Goal: Information Seeking & Learning: Check status

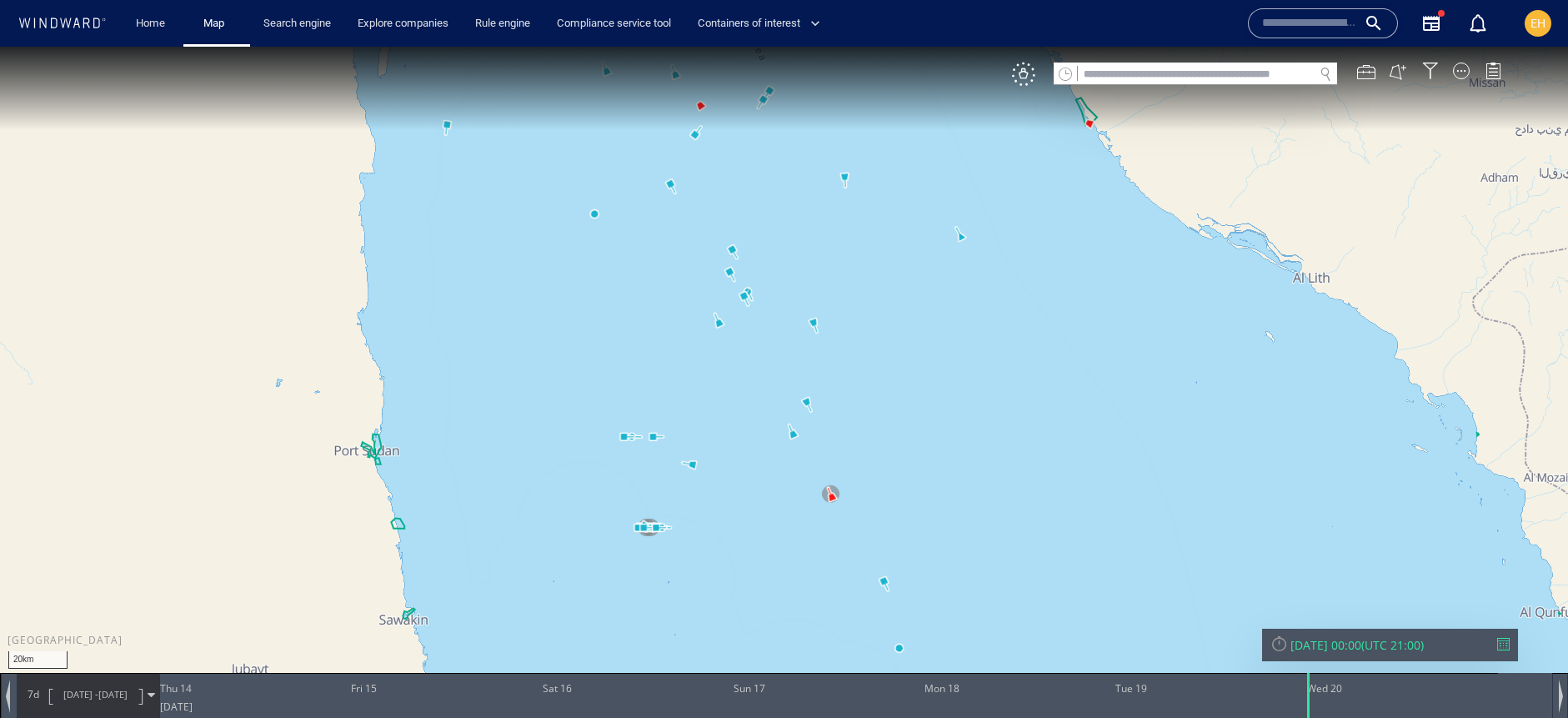
click at [1327, 650] on div "[DATE] 00:00" at bounding box center [1325, 645] width 71 height 16
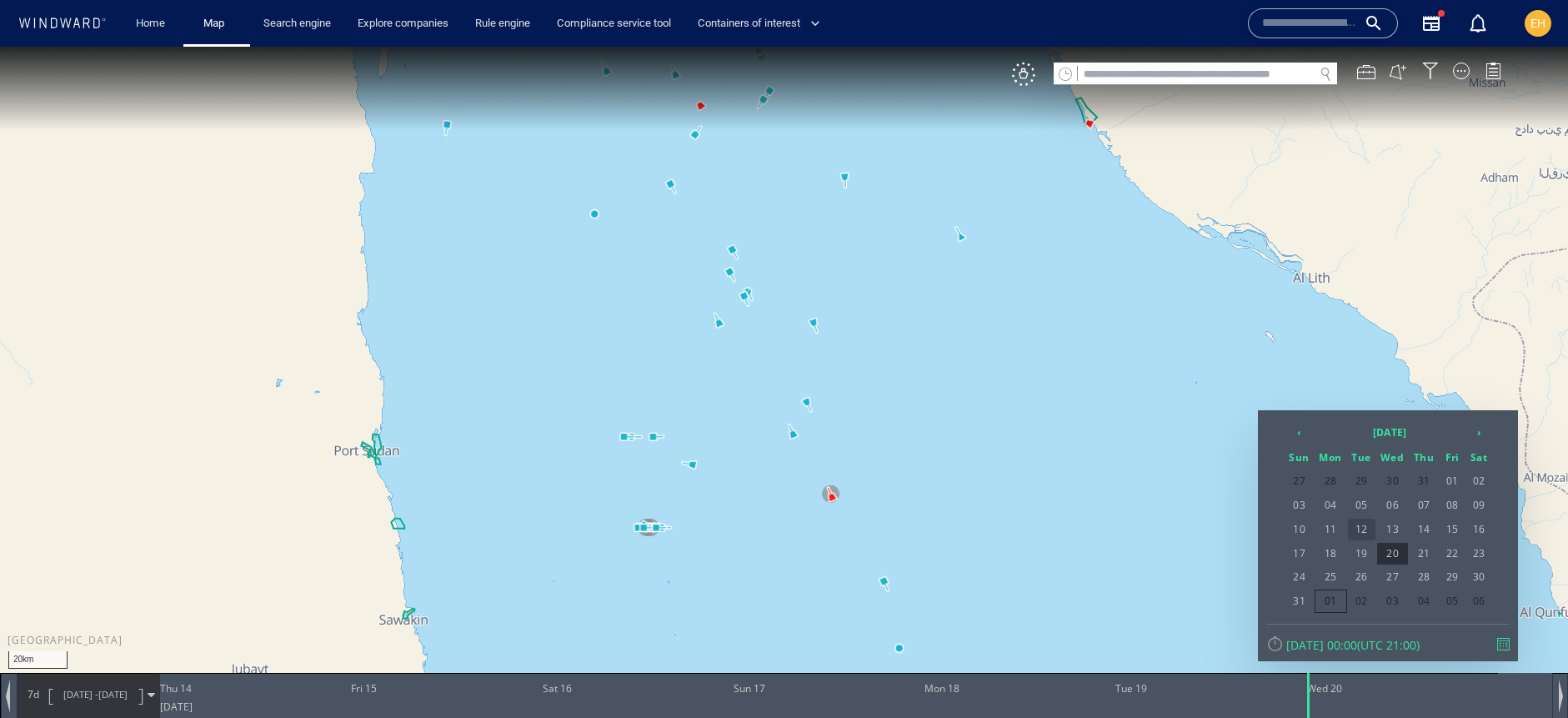
click at [1359, 523] on span "12" at bounding box center [1362, 529] width 27 height 21
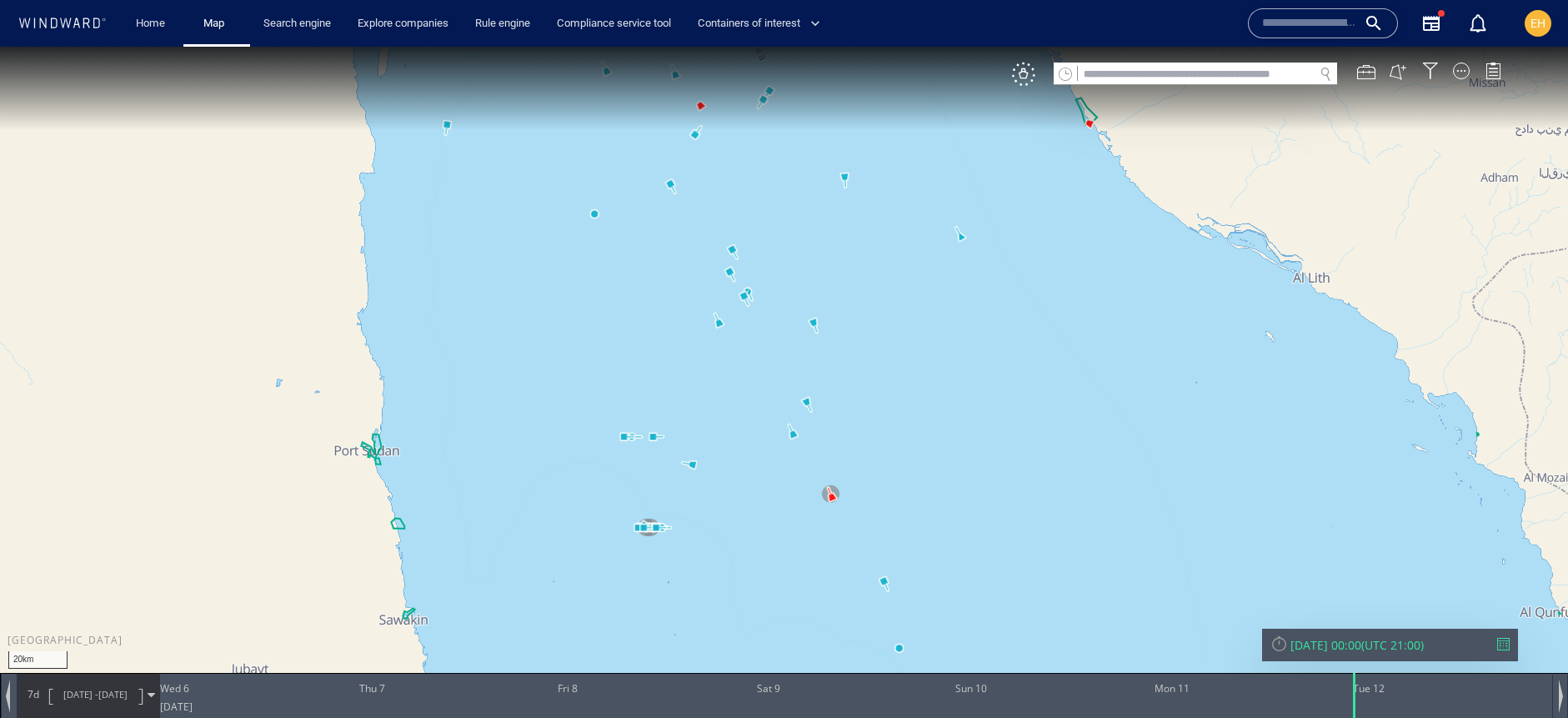
drag, startPoint x: 830, startPoint y: 458, endPoint x: 828, endPoint y: 364, distance: 94.0
click at [828, 364] on canvas "Map" at bounding box center [784, 374] width 1568 height 655
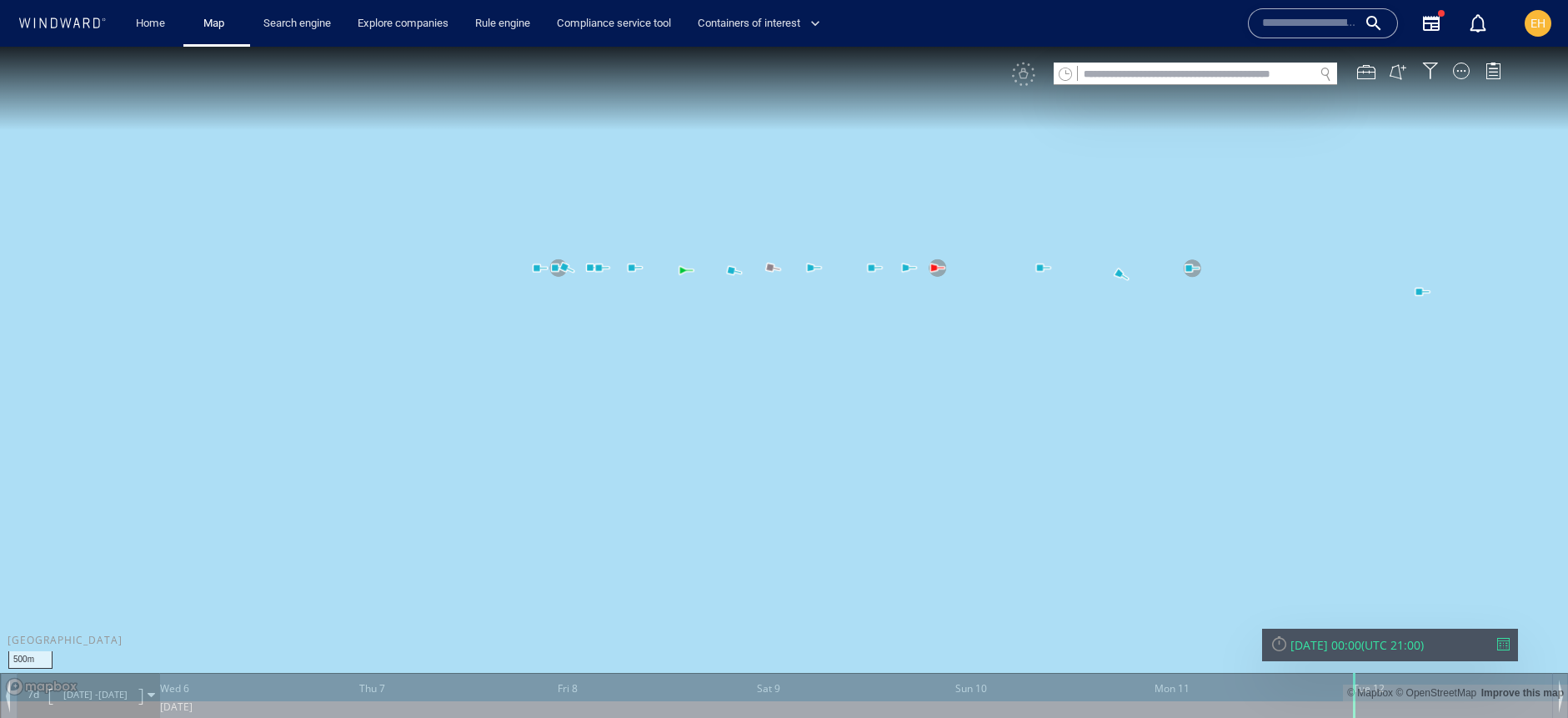
drag, startPoint x: 760, startPoint y: 309, endPoint x: 765, endPoint y: 338, distance: 29.4
click at [765, 338] on canvas "Map" at bounding box center [784, 374] width 1568 height 655
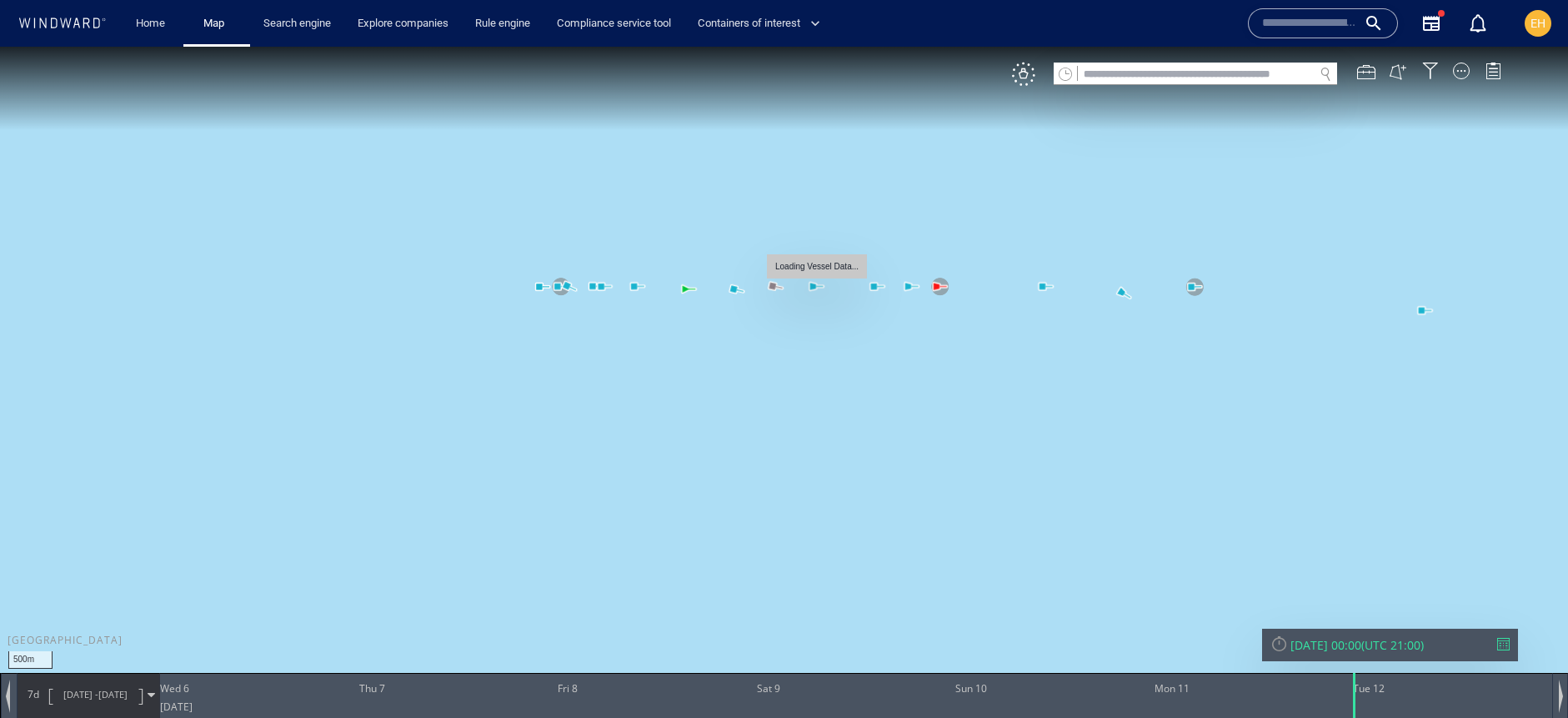
click at [813, 286] on canvas "Map" at bounding box center [784, 374] width 1568 height 655
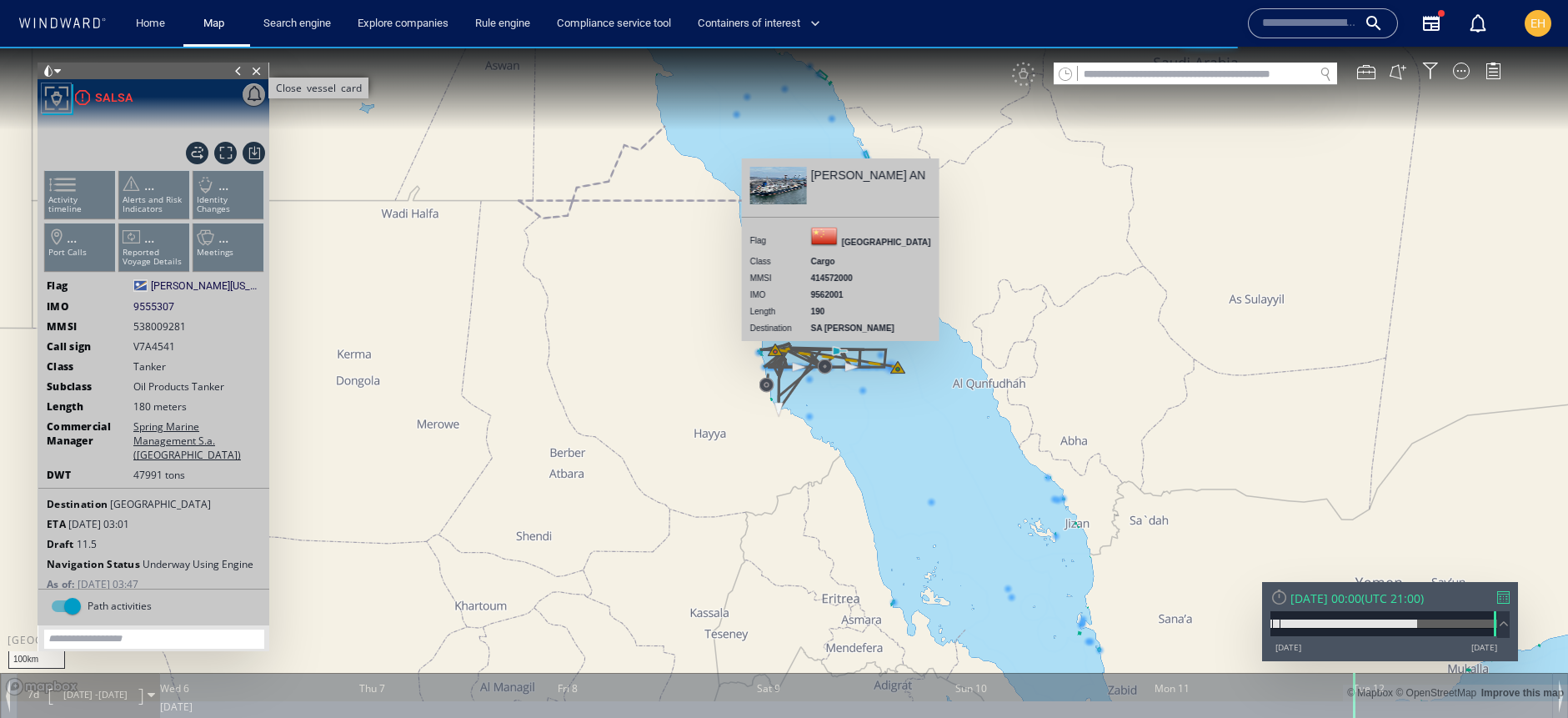
click at [260, 73] on span "Close vessel card" at bounding box center [256, 70] width 19 height 17
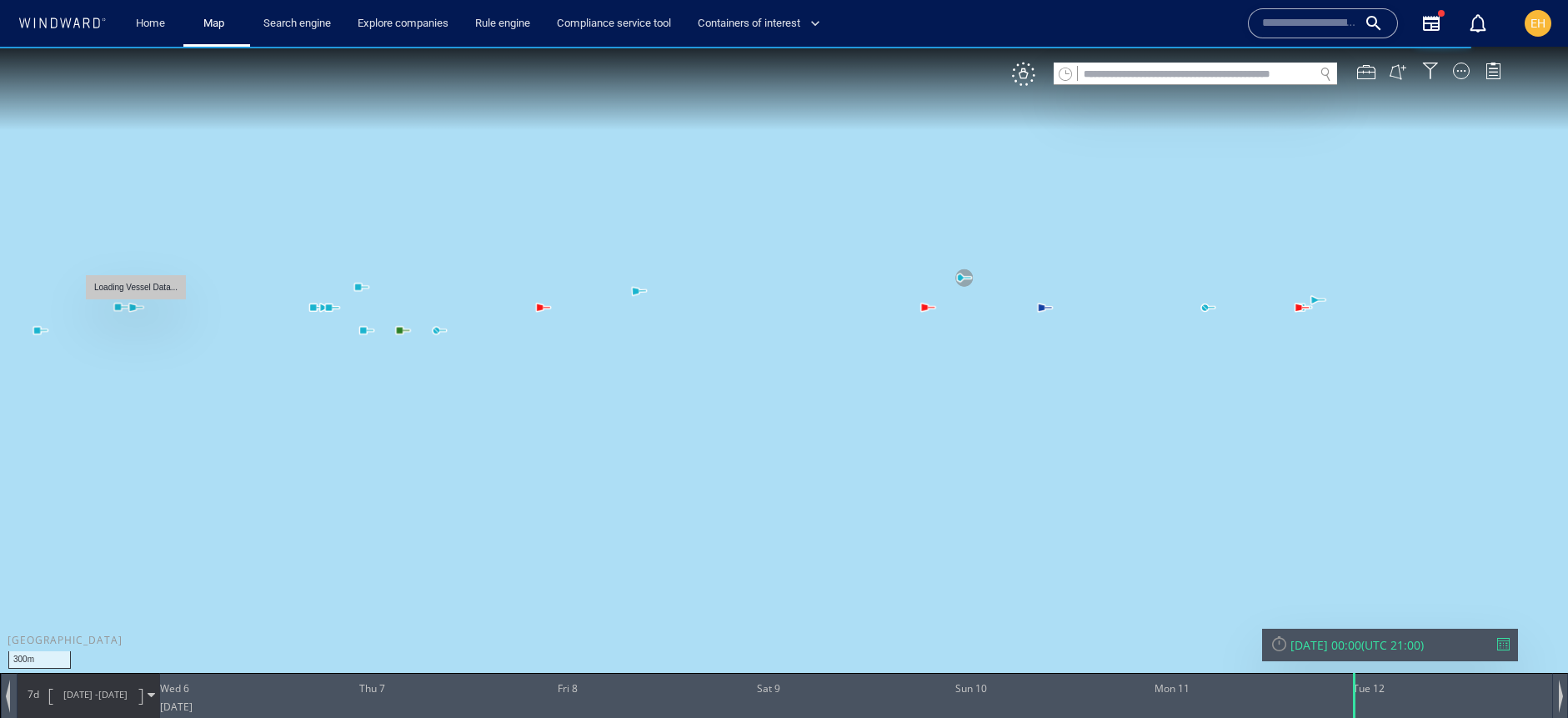
click at [130, 307] on canvas "Map" at bounding box center [784, 374] width 1568 height 655
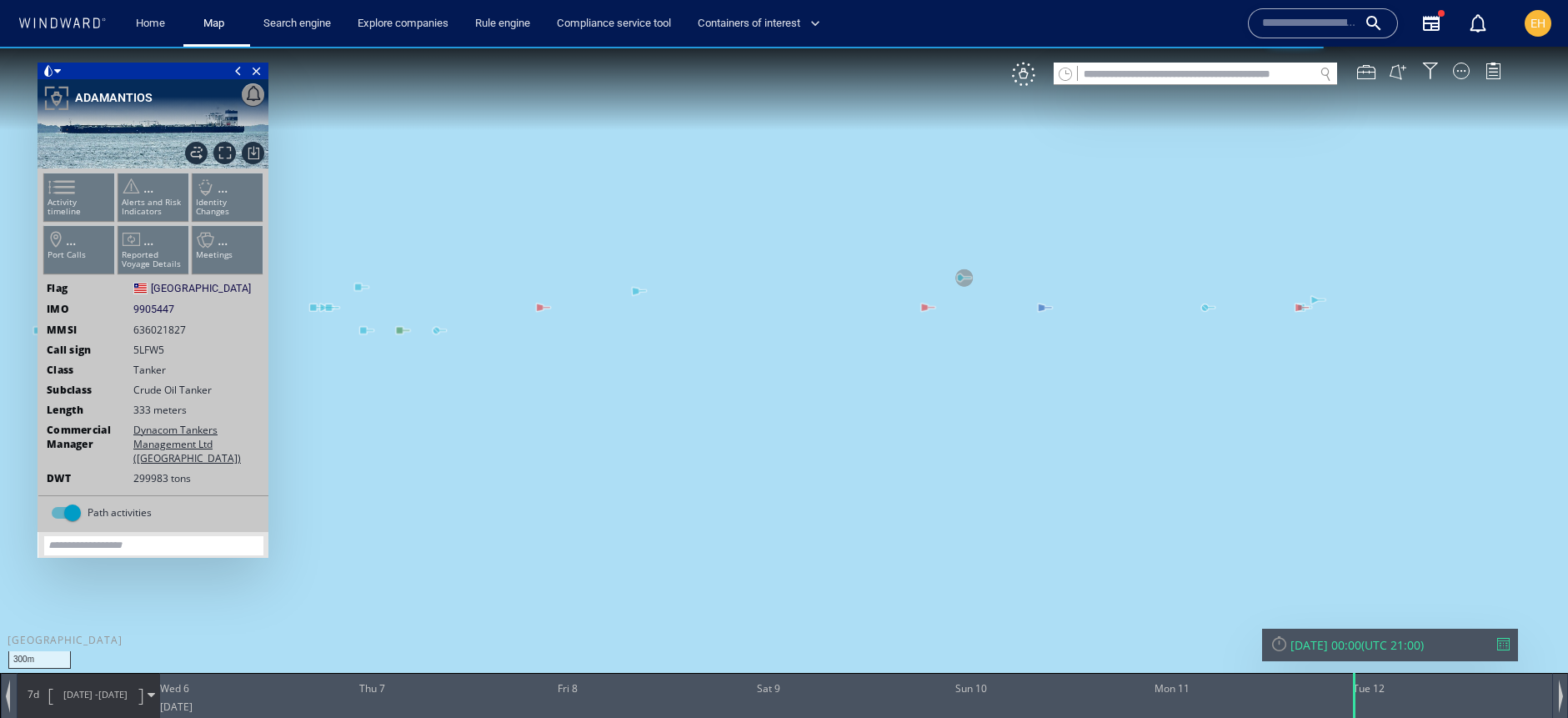
click at [312, 308] on canvas "Map" at bounding box center [784, 374] width 1568 height 655
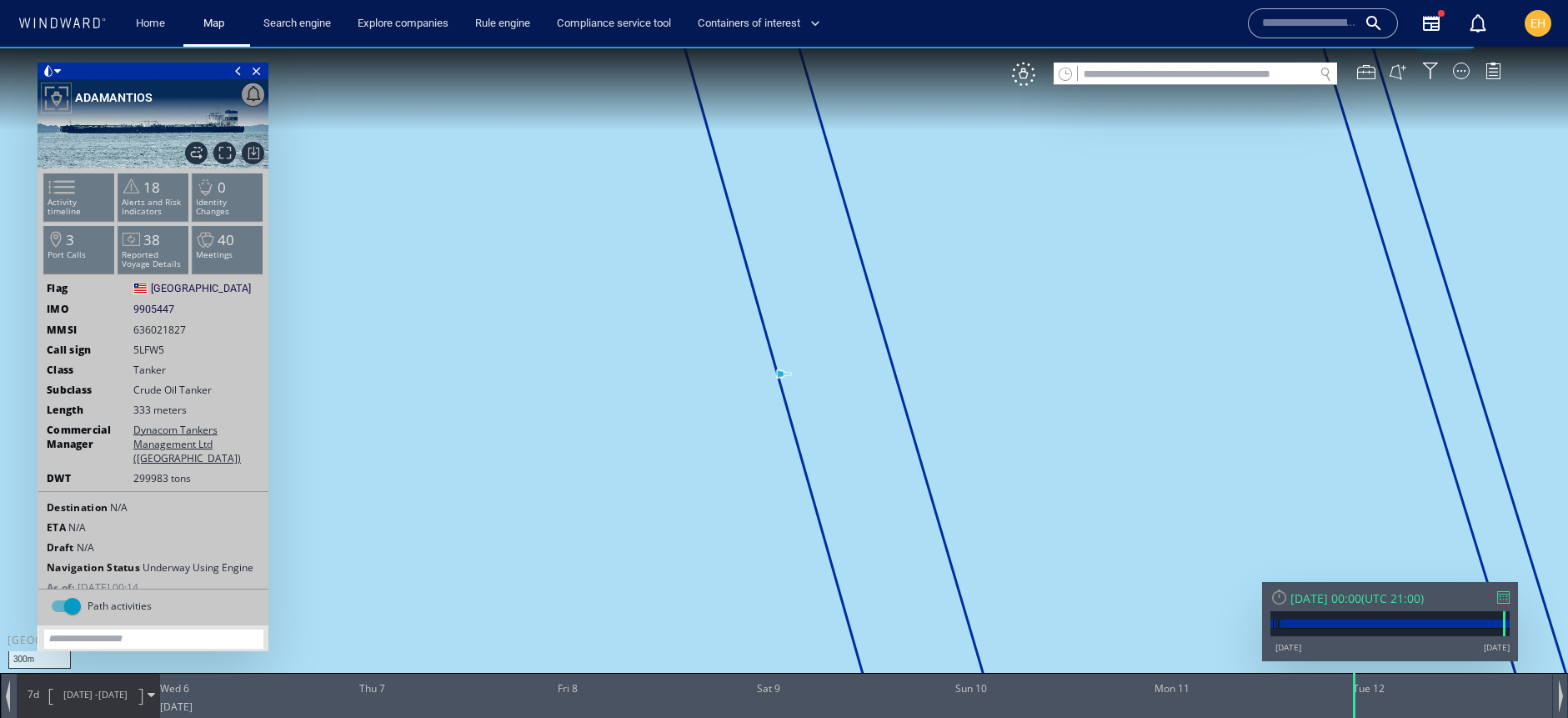
click at [237, 72] on span at bounding box center [238, 70] width 19 height 17
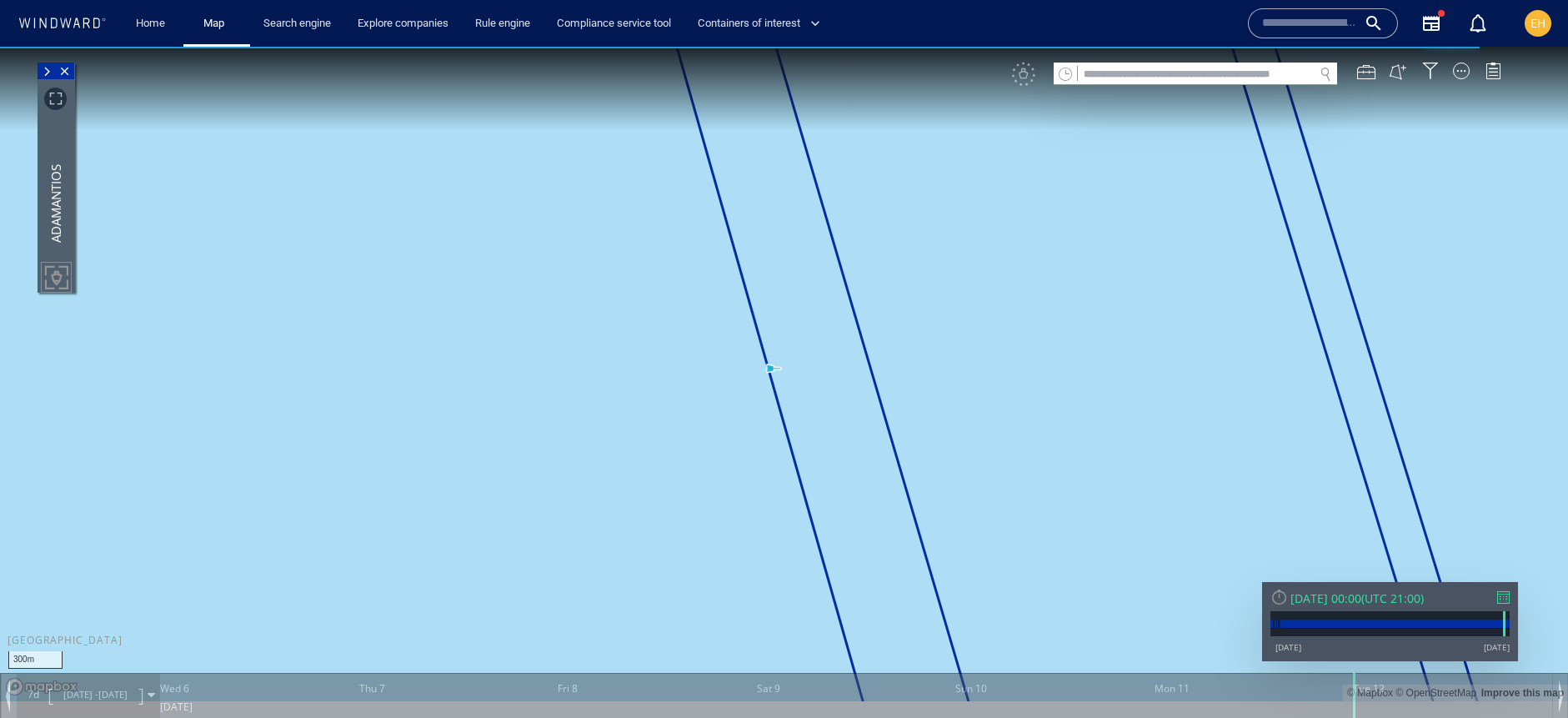
drag, startPoint x: 1164, startPoint y: 375, endPoint x: 1154, endPoint y: 379, distance: 10.8
click at [1154, 379] on canvas "Map" at bounding box center [784, 374] width 1568 height 655
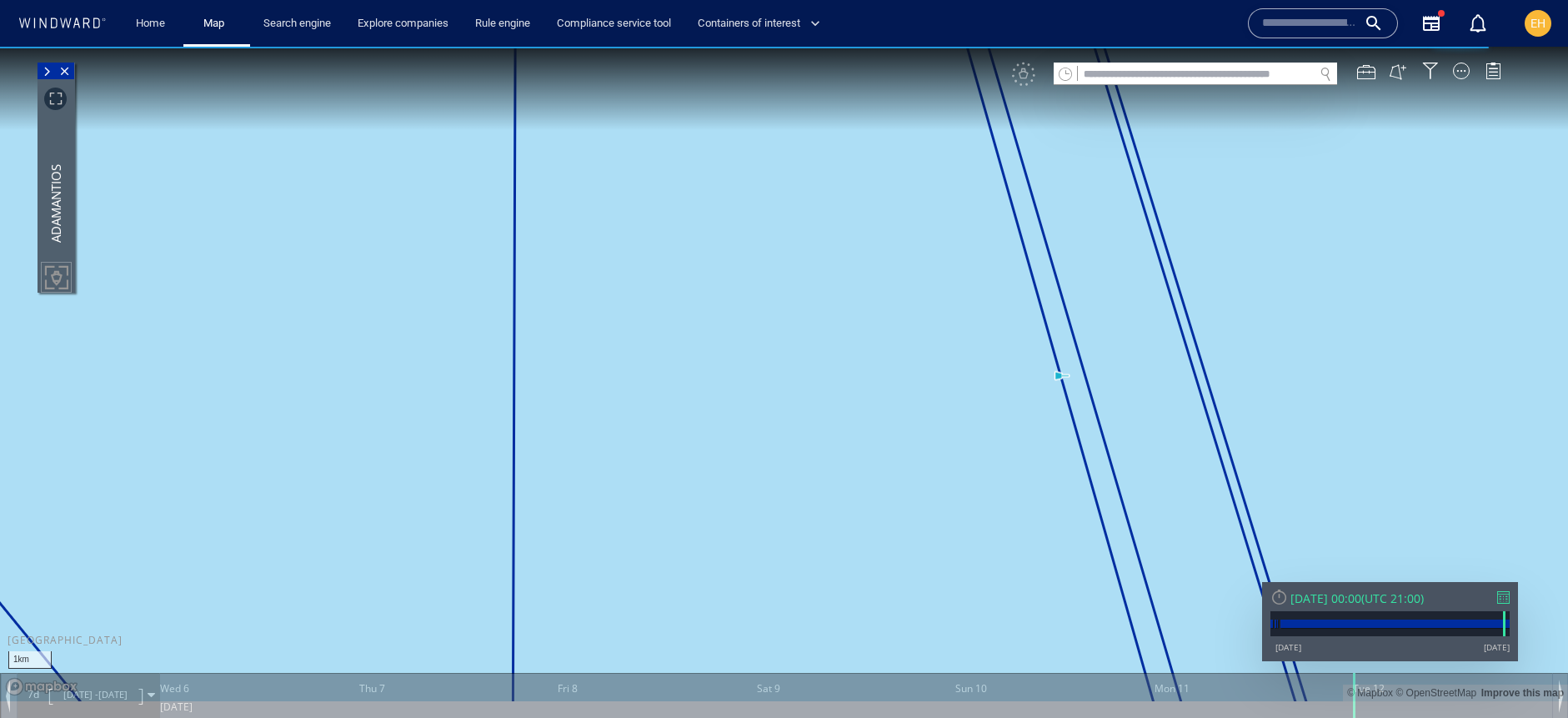
drag, startPoint x: 1093, startPoint y: 392, endPoint x: 615, endPoint y: 401, distance: 478.1
click at [616, 401] on canvas "Map" at bounding box center [784, 374] width 1568 height 655
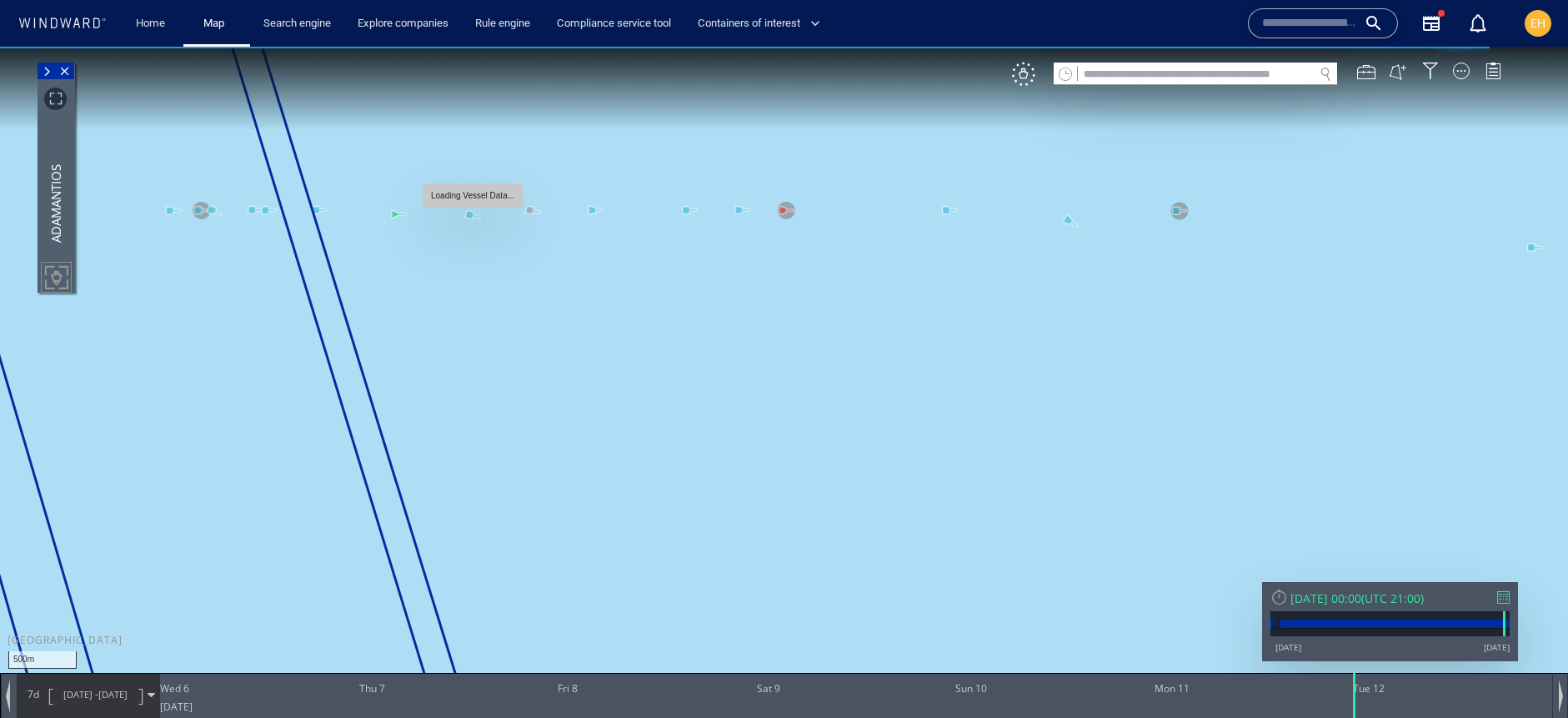
click at [471, 214] on canvas "Map" at bounding box center [784, 374] width 1568 height 655
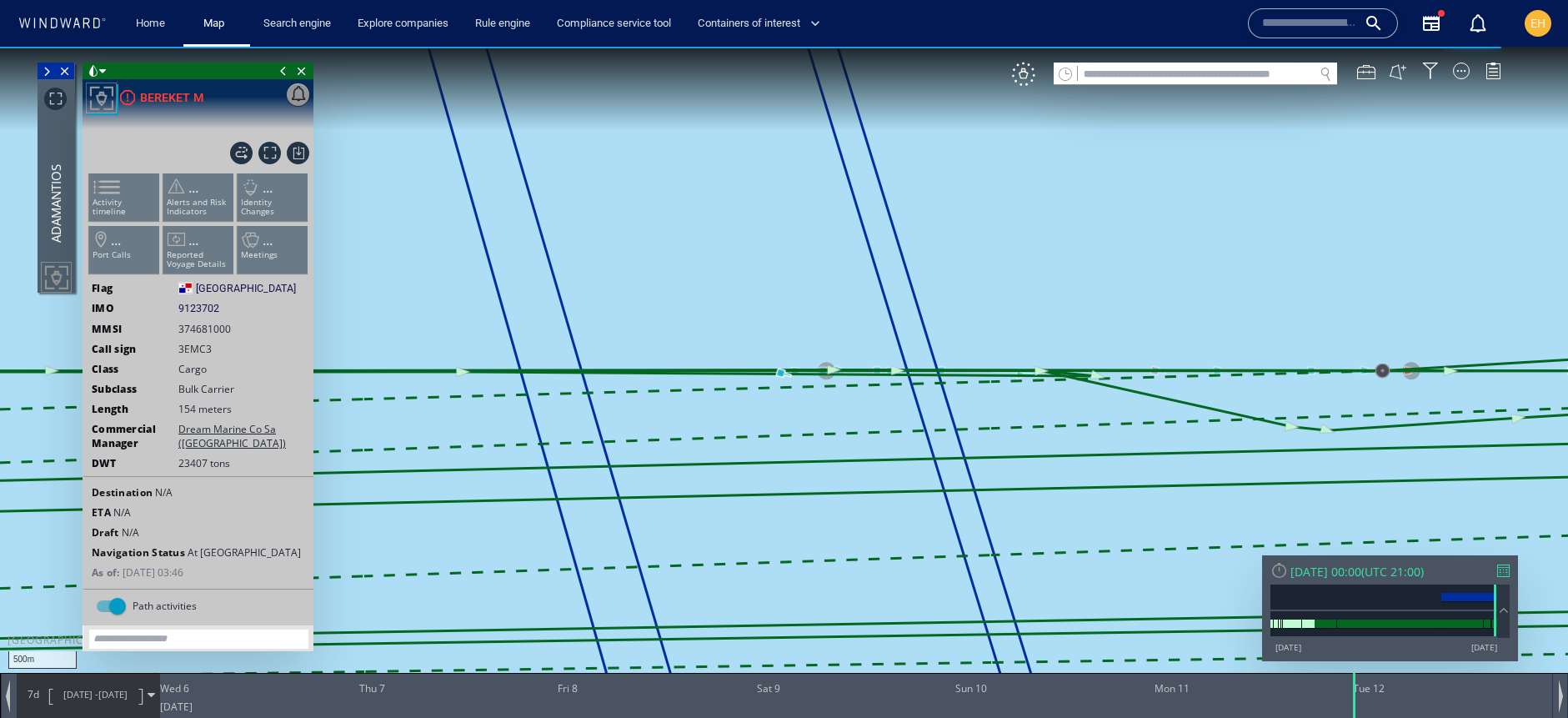
click at [283, 72] on span at bounding box center [283, 70] width 19 height 17
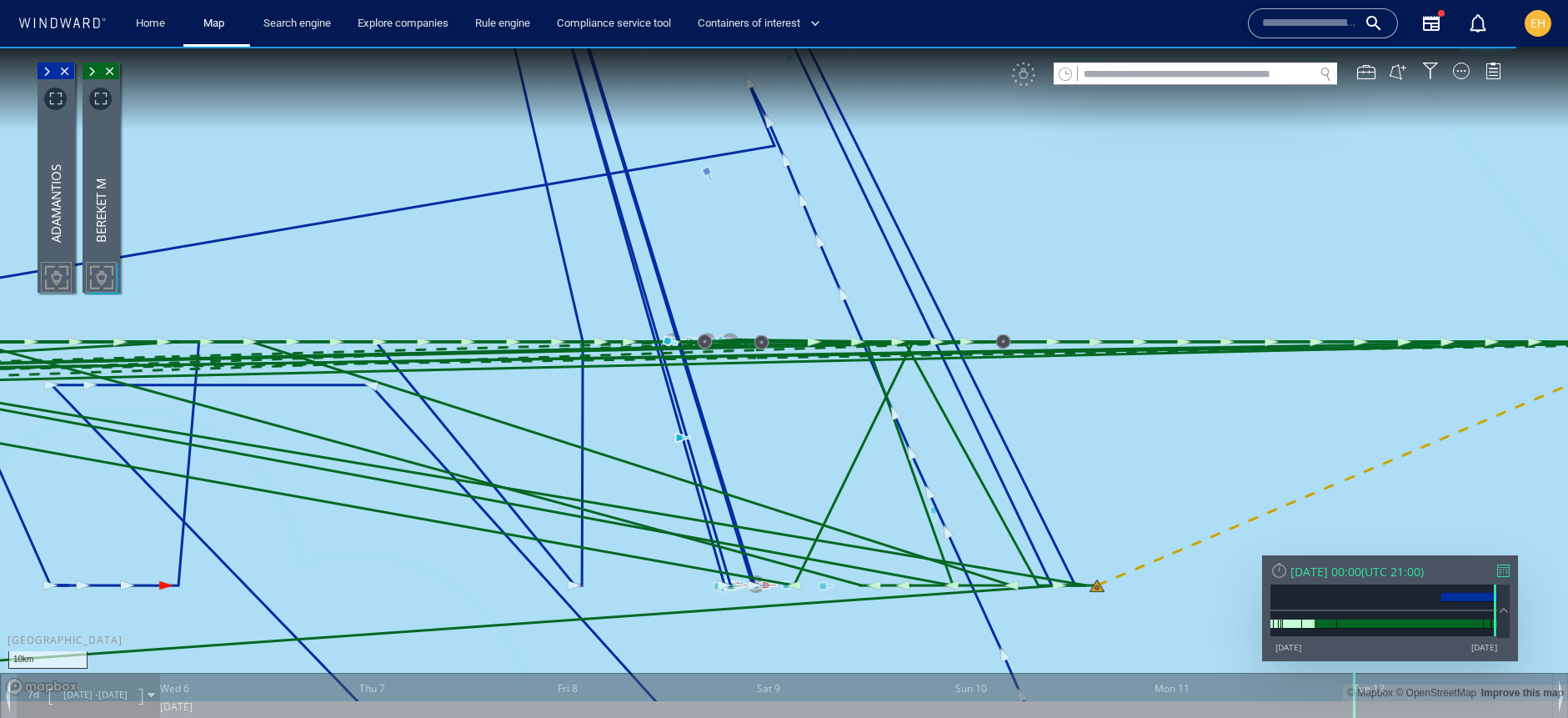
drag, startPoint x: 688, startPoint y: 379, endPoint x: 691, endPoint y: 397, distance: 18.2
click at [691, 397] on canvas "Map" at bounding box center [784, 374] width 1568 height 655
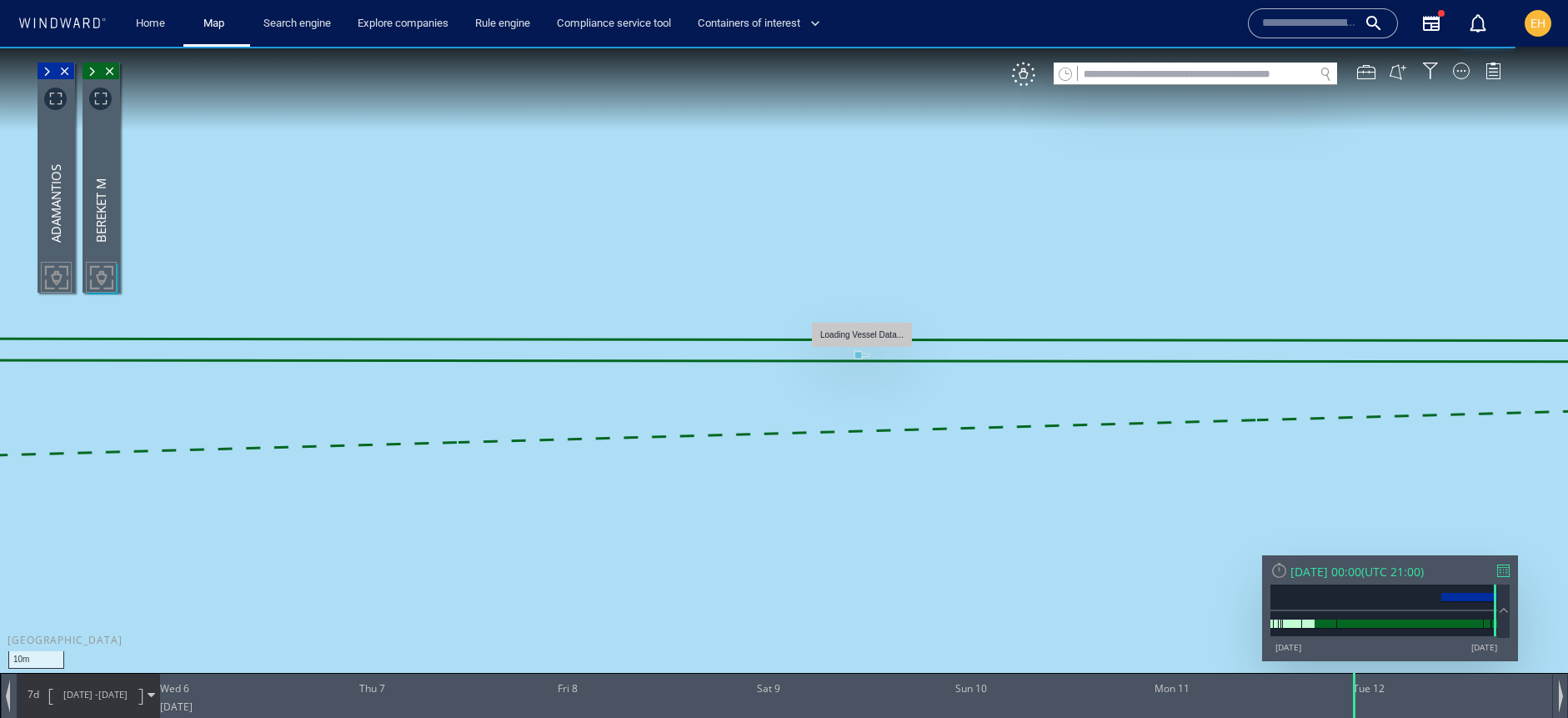
click at [861, 356] on canvas "Map" at bounding box center [784, 374] width 1568 height 655
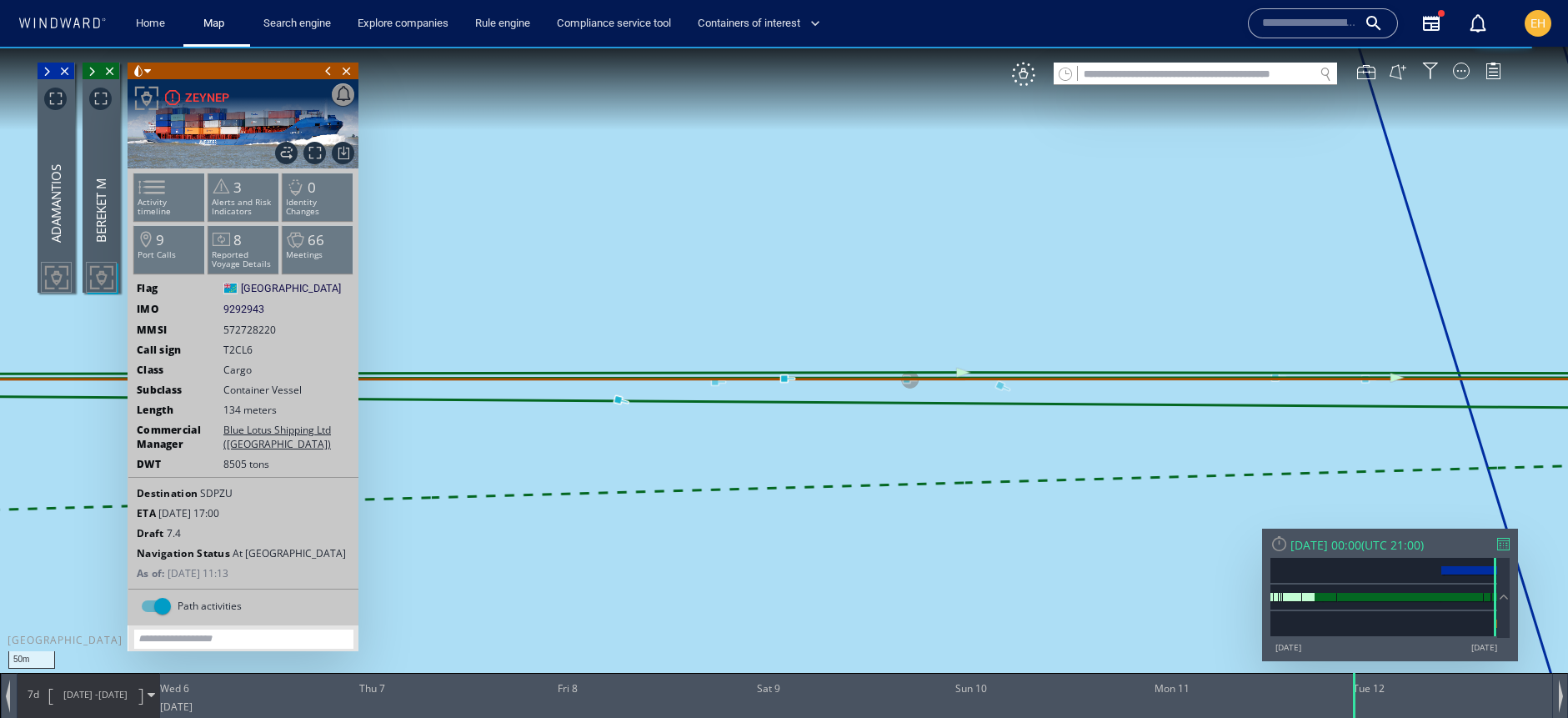
click at [328, 67] on span at bounding box center [328, 70] width 19 height 17
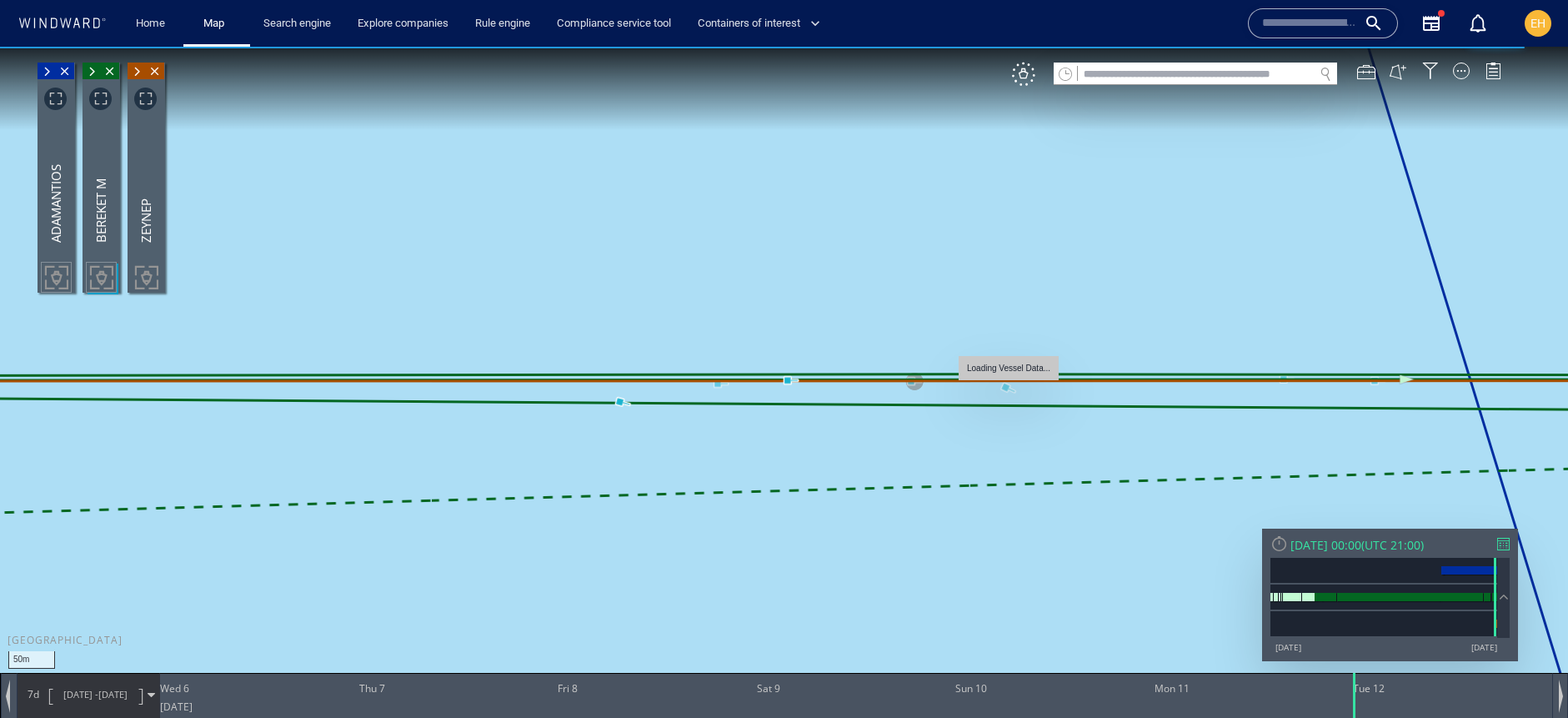
click at [1009, 385] on canvas "Map" at bounding box center [784, 374] width 1568 height 655
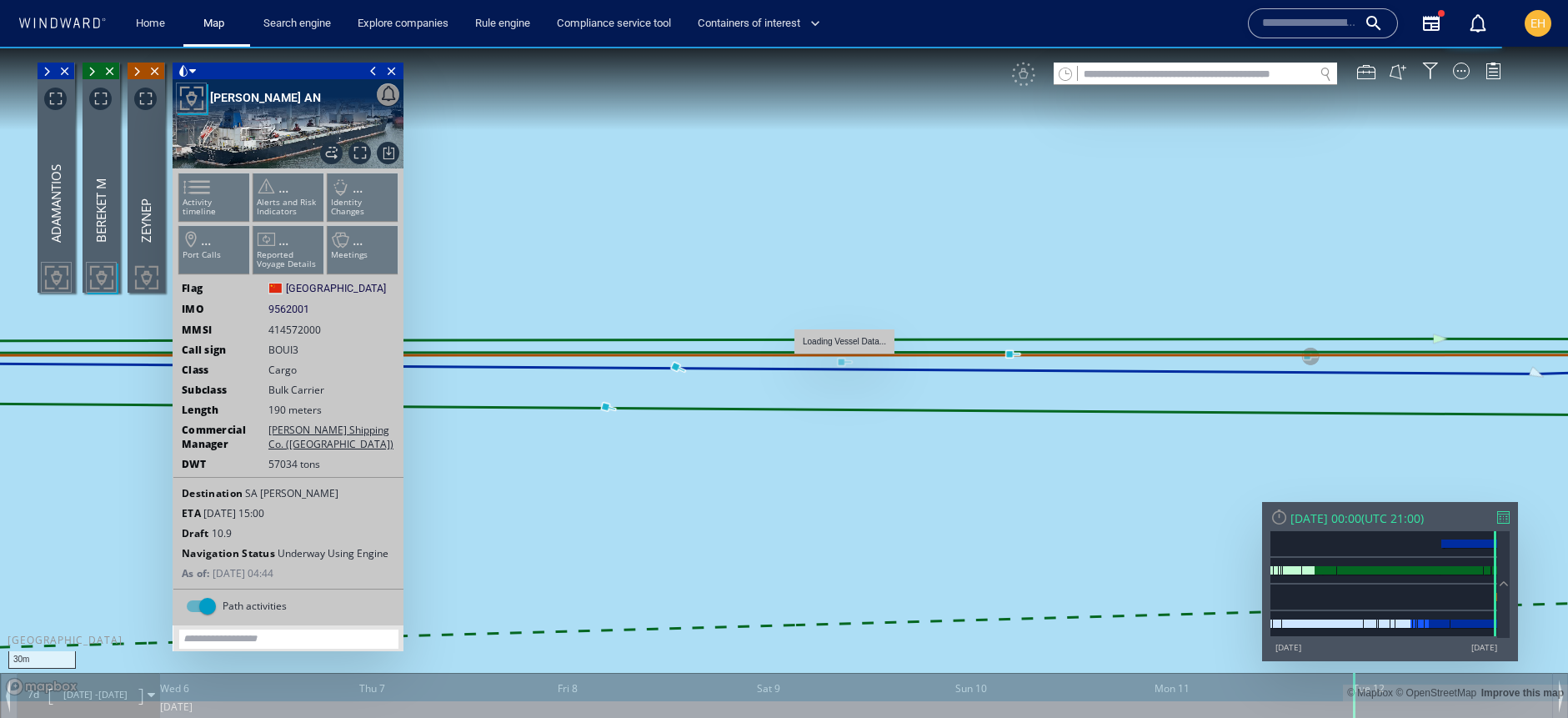
click at [840, 359] on canvas "Map" at bounding box center [784, 374] width 1568 height 655
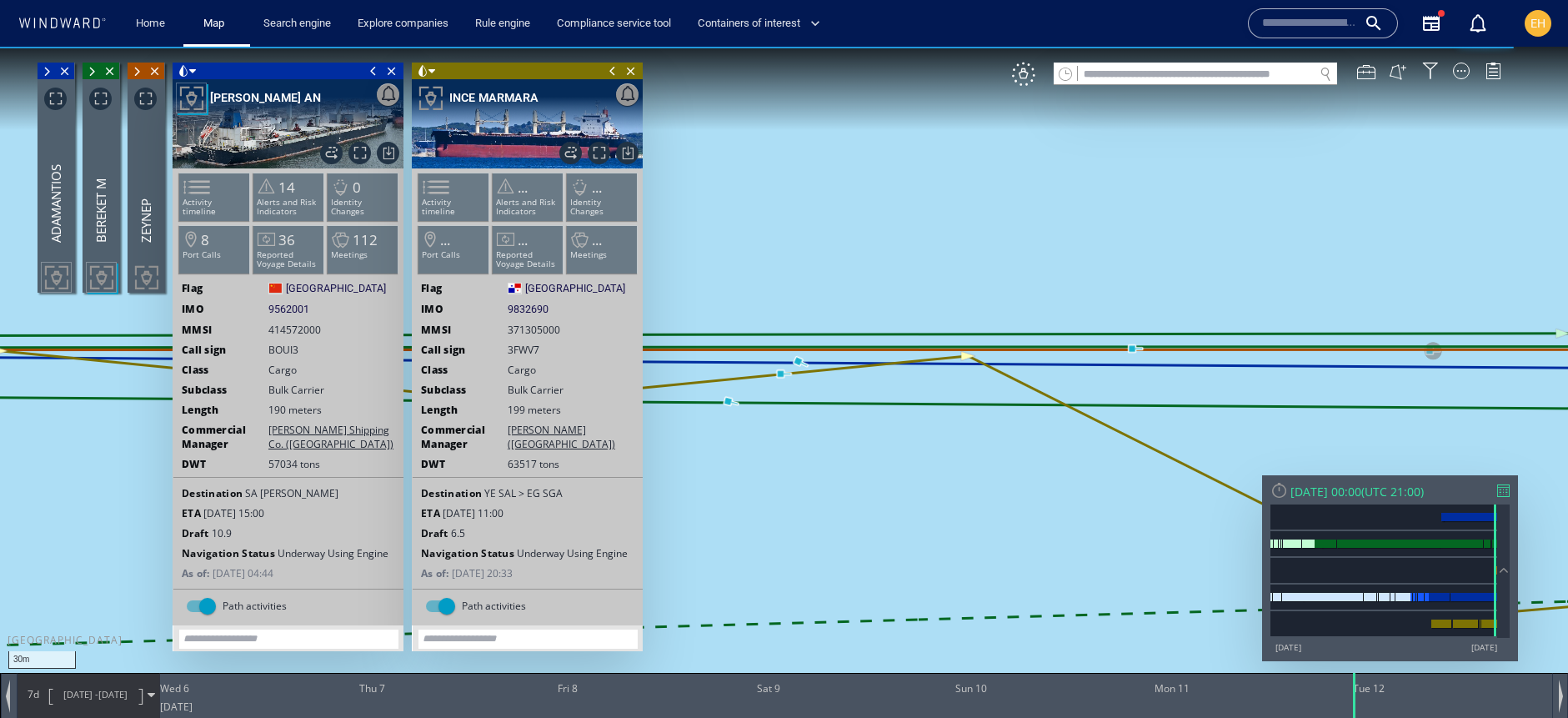
click at [610, 73] on span at bounding box center [613, 70] width 19 height 17
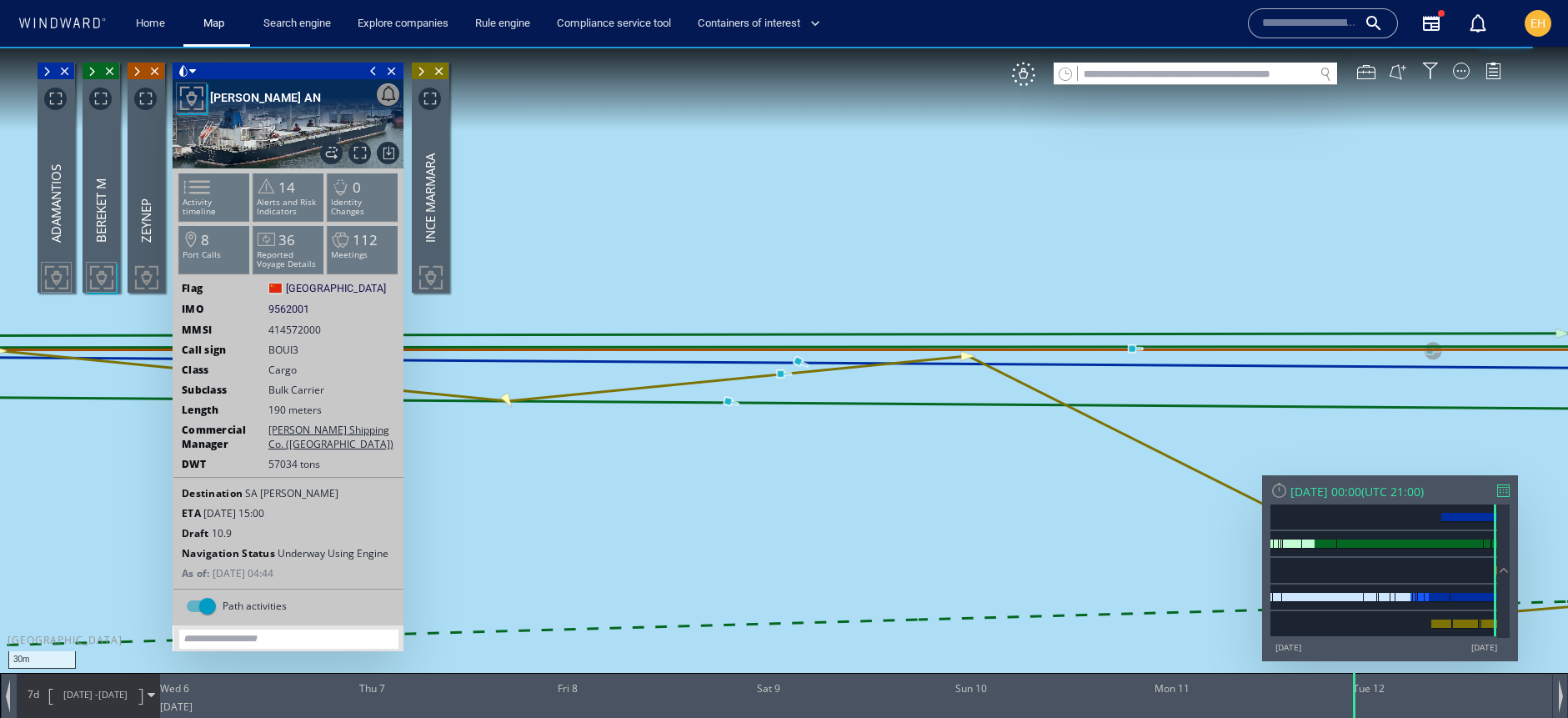
click at [371, 73] on span at bounding box center [373, 70] width 19 height 17
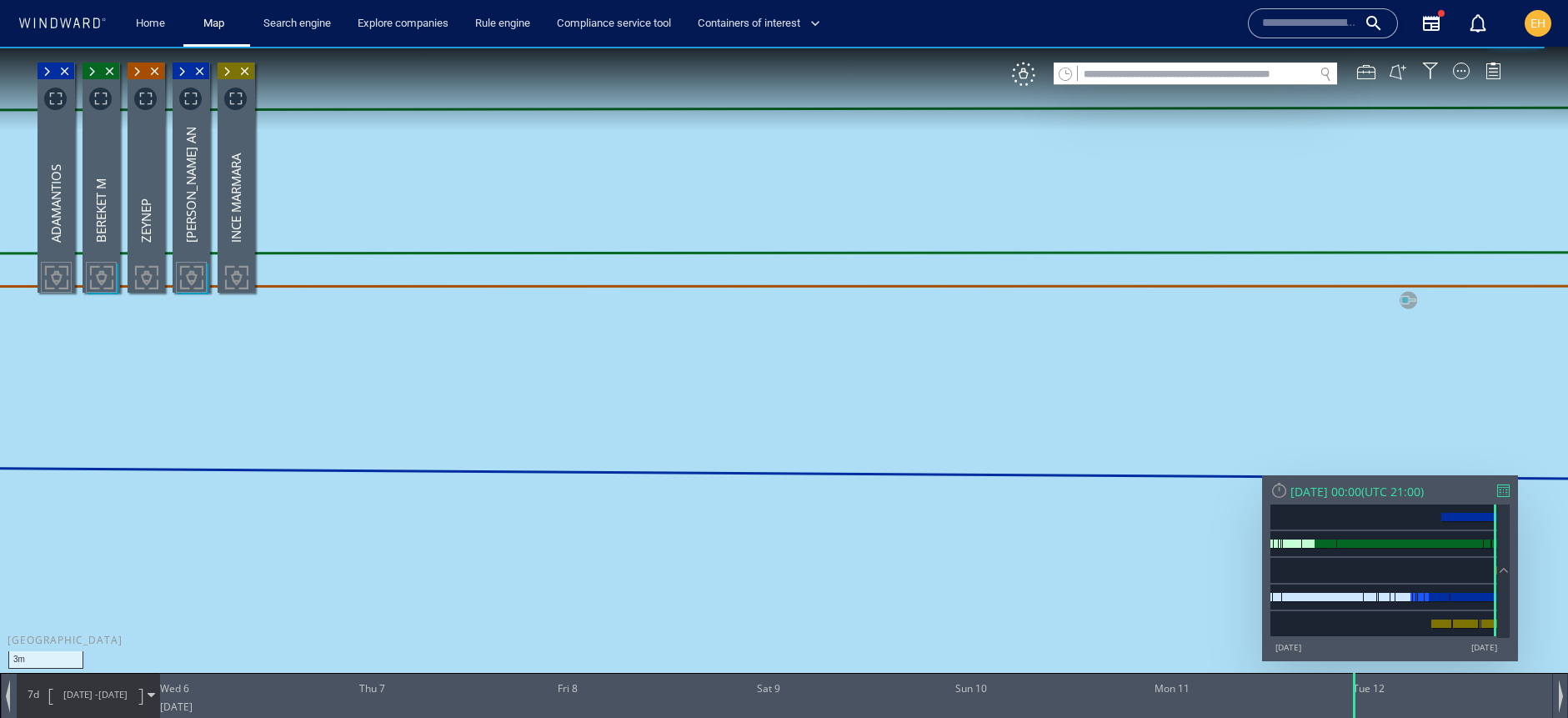
click at [1408, 299] on canvas "Map" at bounding box center [784, 374] width 1568 height 655
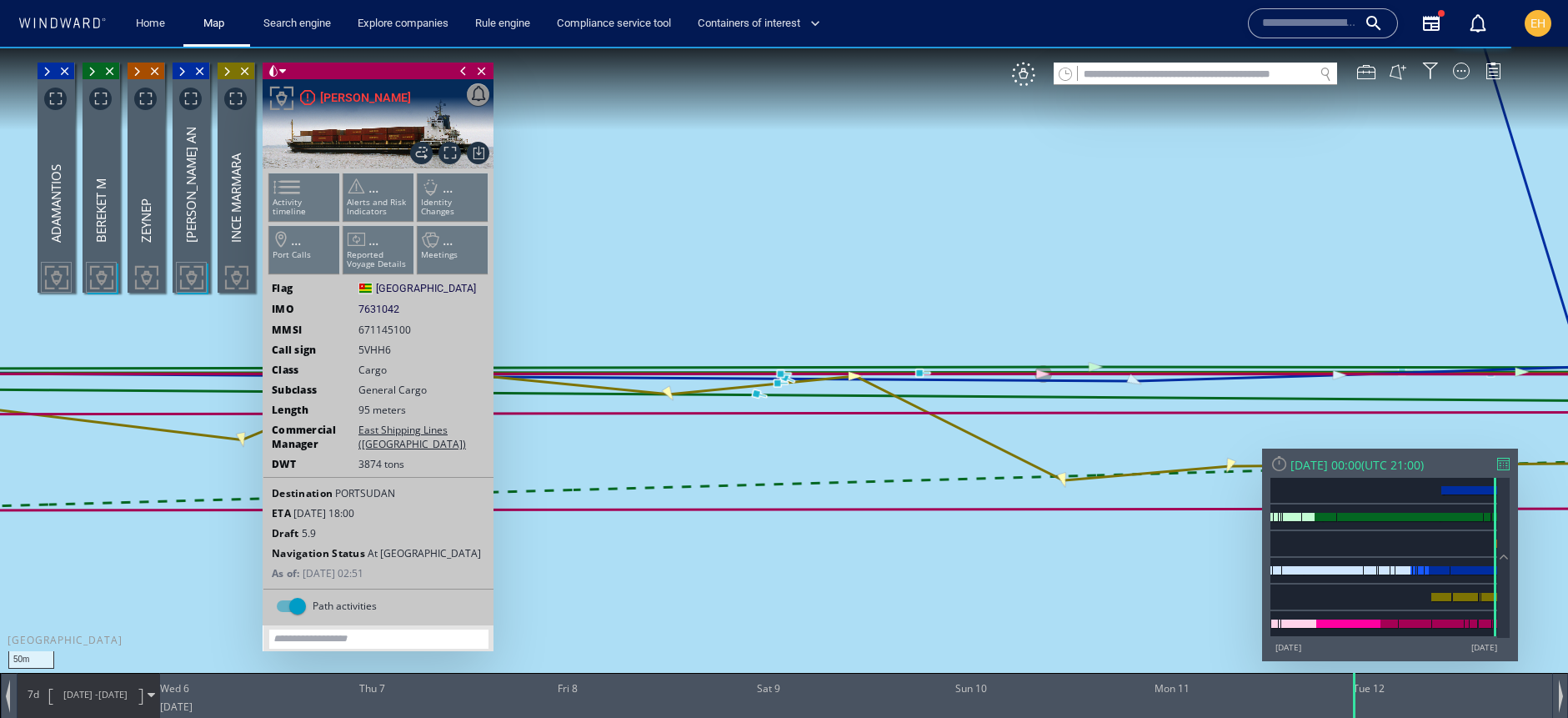
click at [458, 64] on span at bounding box center [463, 70] width 19 height 17
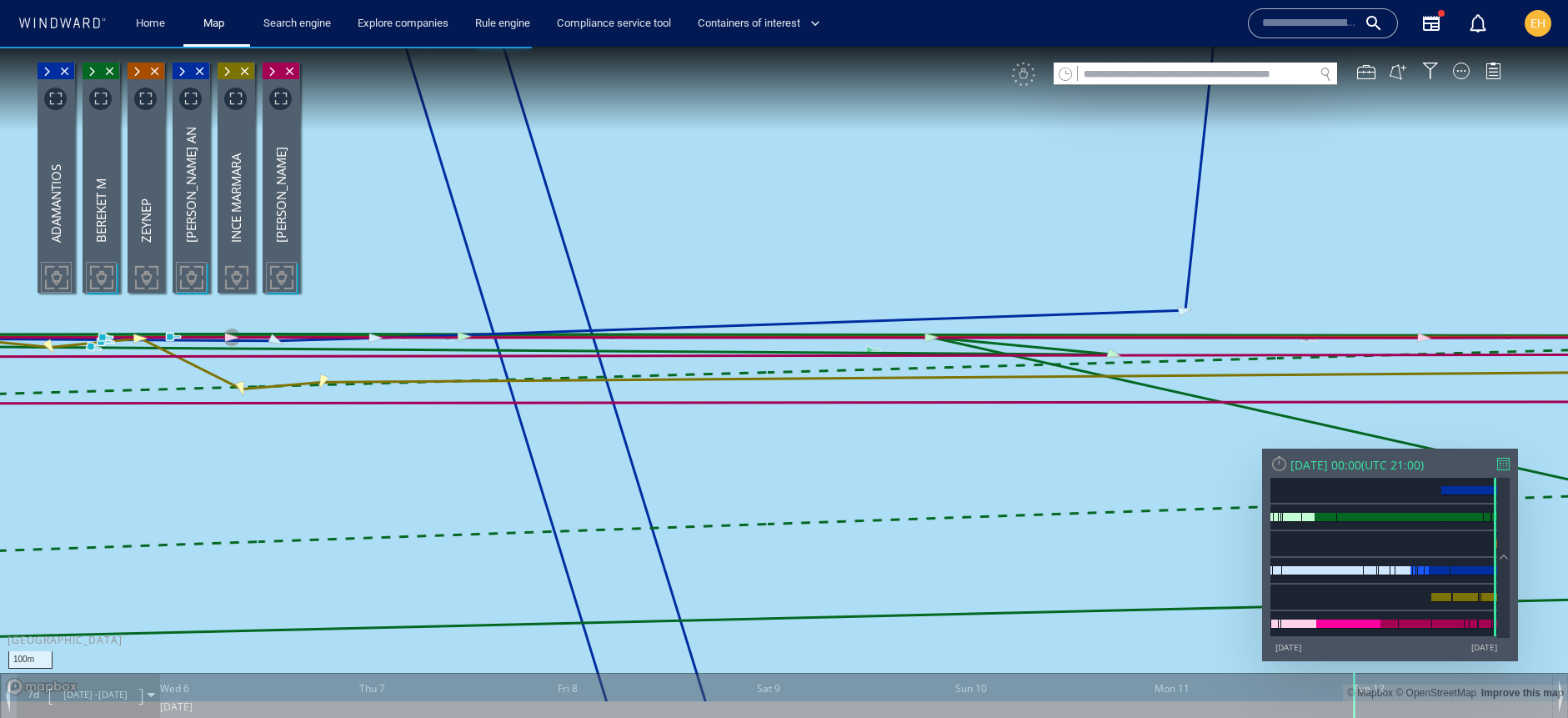
drag, startPoint x: 648, startPoint y: 367, endPoint x: 1192, endPoint y: 405, distance: 545.3
click at [1192, 405] on canvas "Map" at bounding box center [784, 374] width 1568 height 655
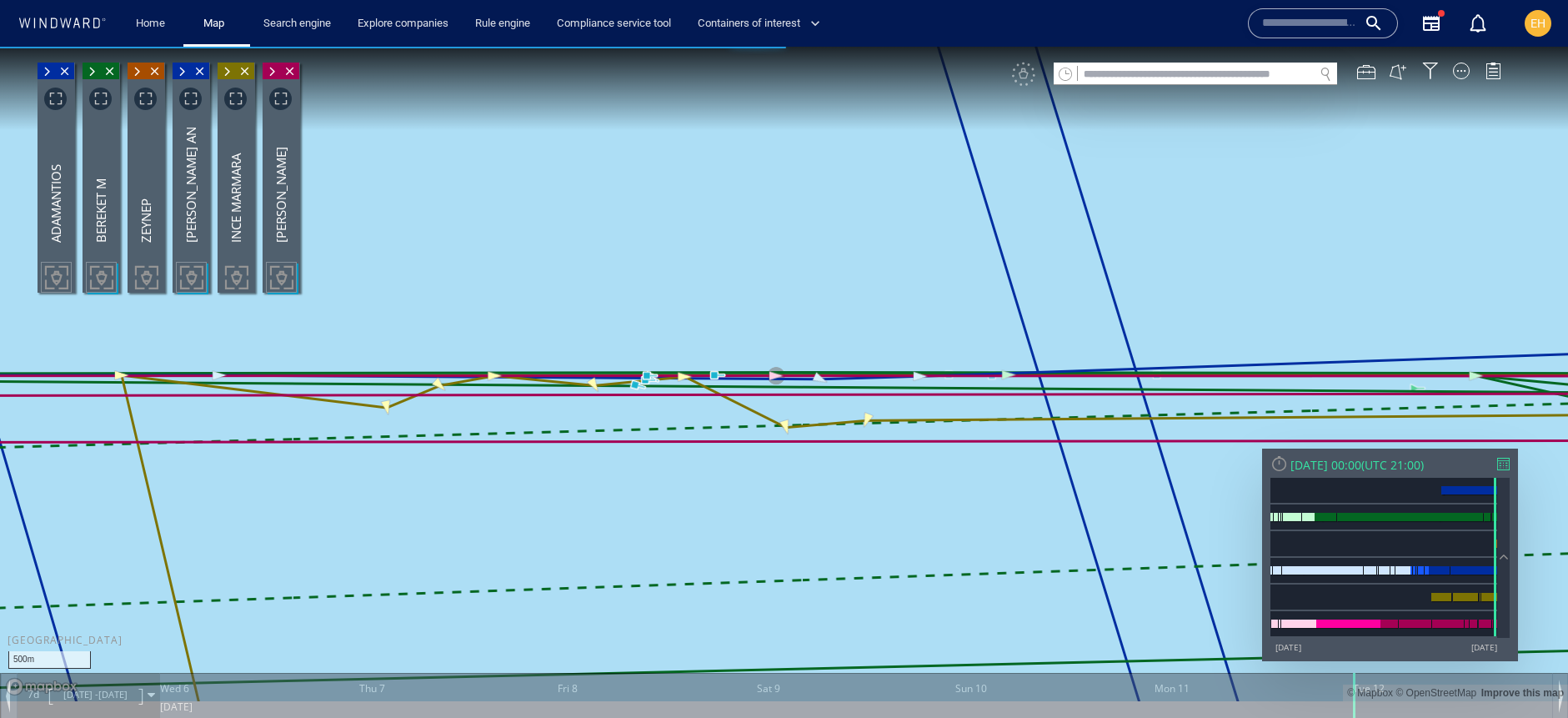
drag, startPoint x: 565, startPoint y: 397, endPoint x: 1047, endPoint y: 409, distance: 482.1
click at [1084, 410] on canvas "Map" at bounding box center [784, 374] width 1568 height 655
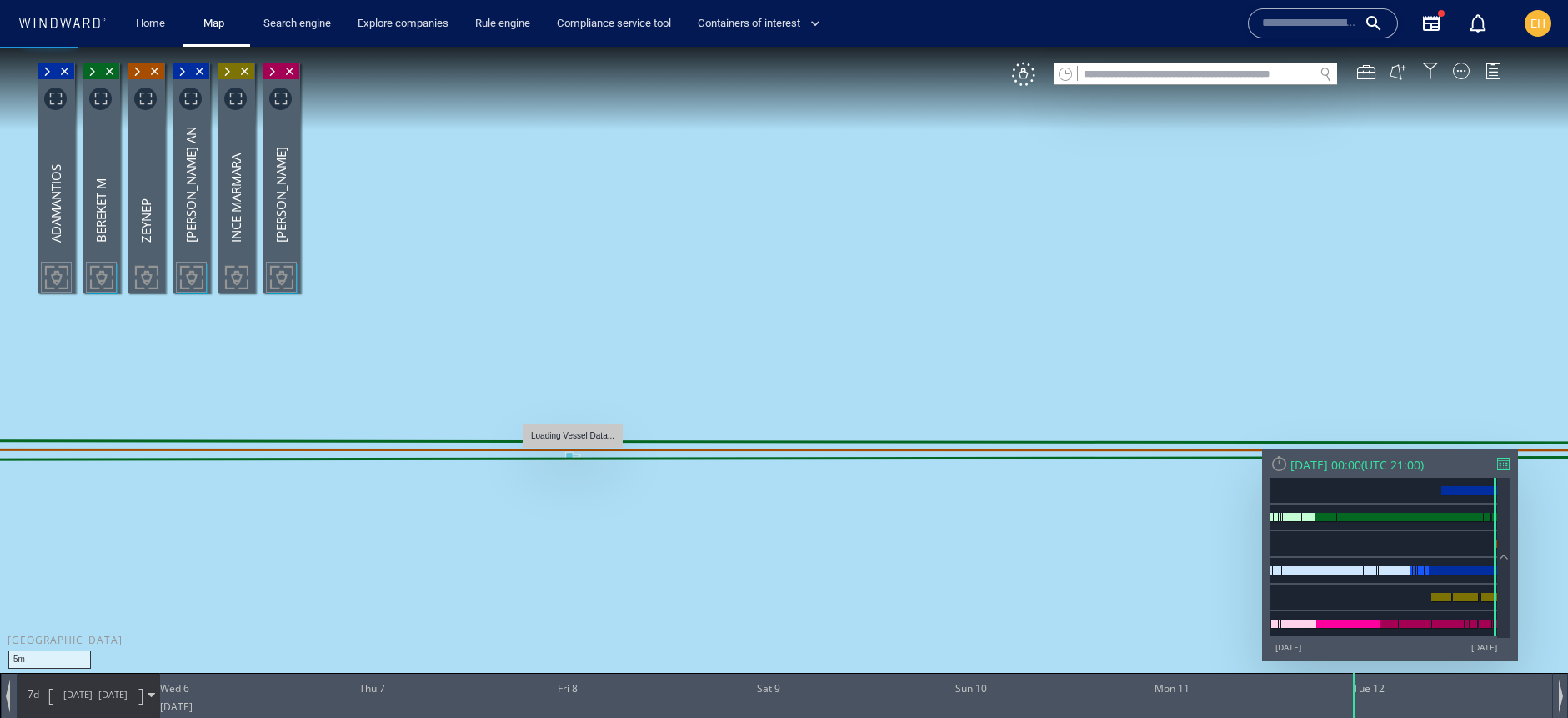
click at [569, 454] on canvas "Map" at bounding box center [784, 374] width 1568 height 655
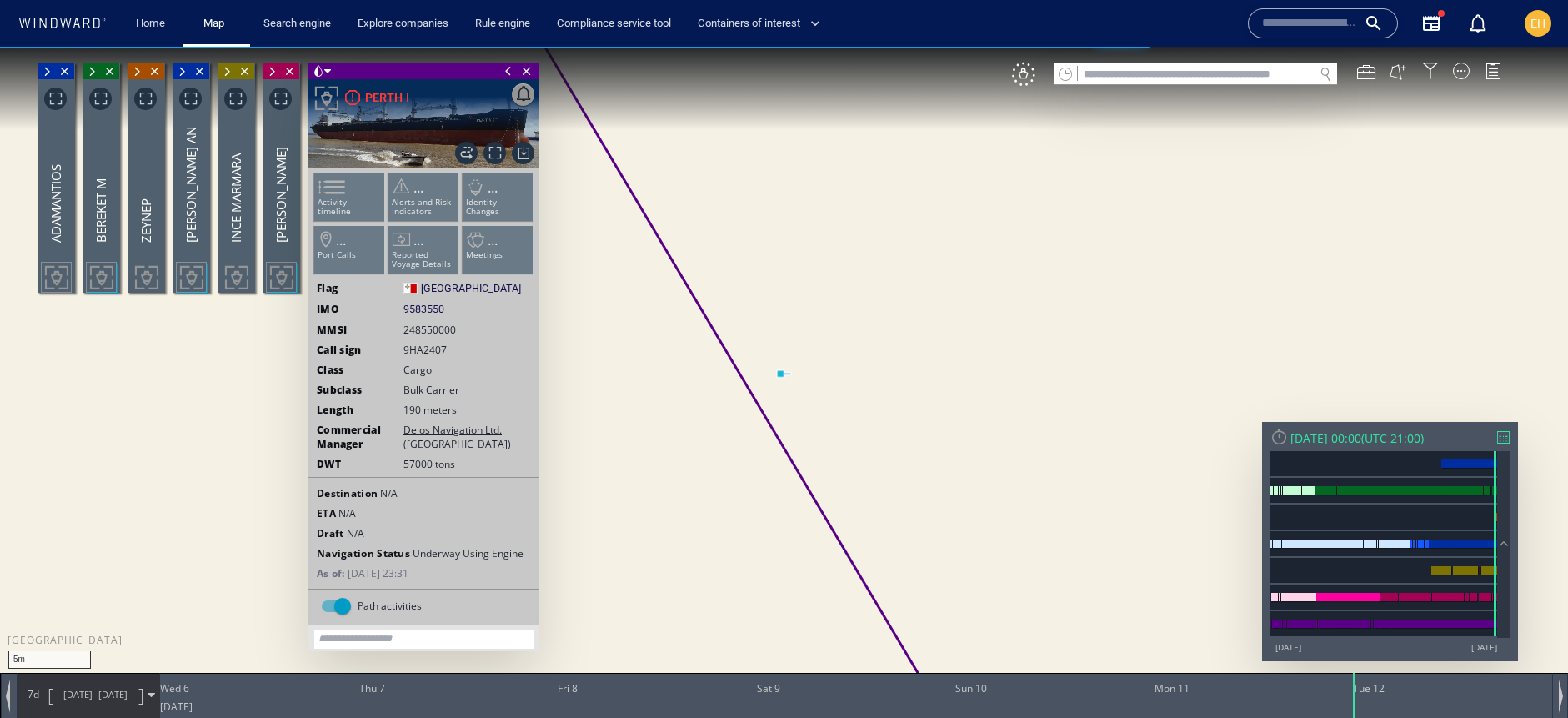
click at [509, 72] on span at bounding box center [508, 70] width 19 height 17
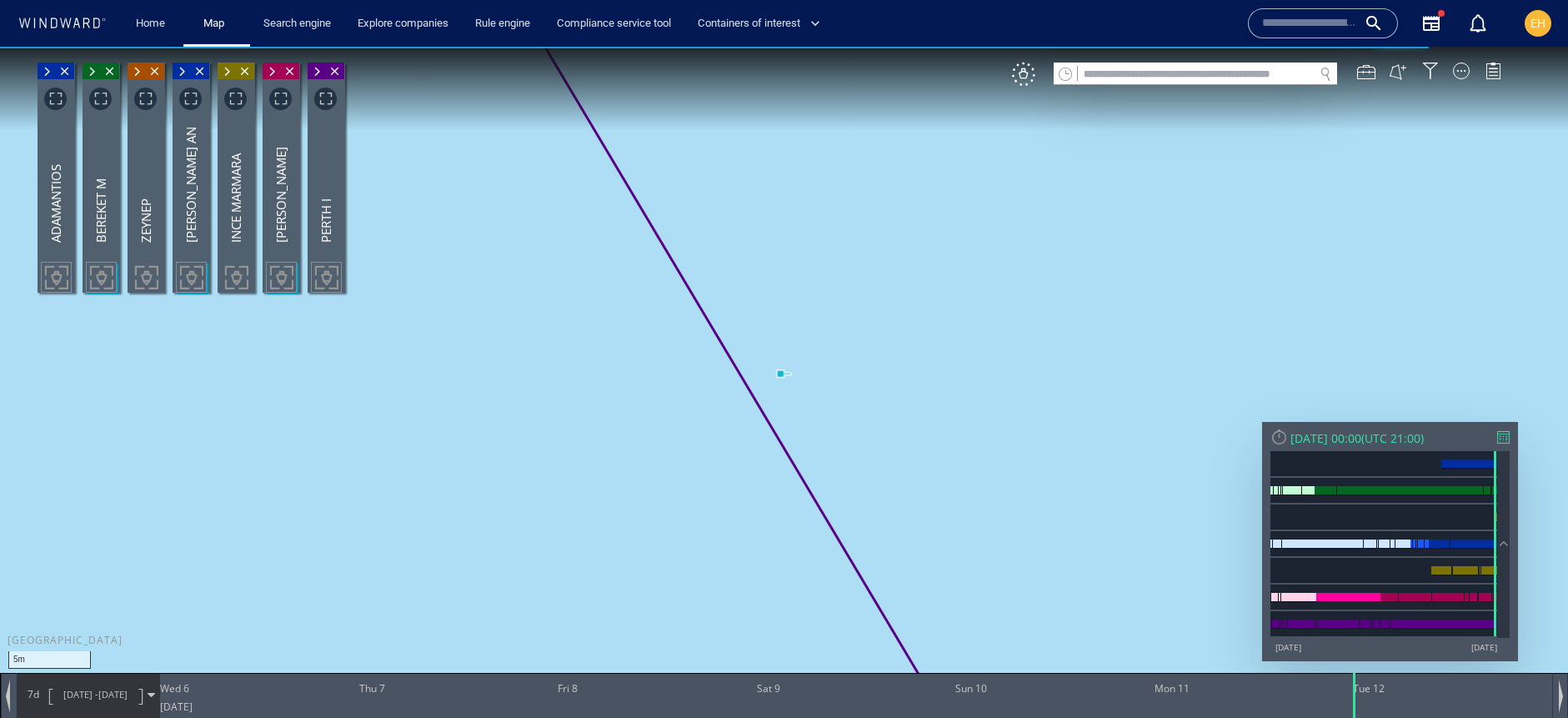
click at [782, 373] on canvas "Map" at bounding box center [784, 374] width 1568 height 655
click at [781, 370] on canvas "Map" at bounding box center [784, 374] width 1568 height 655
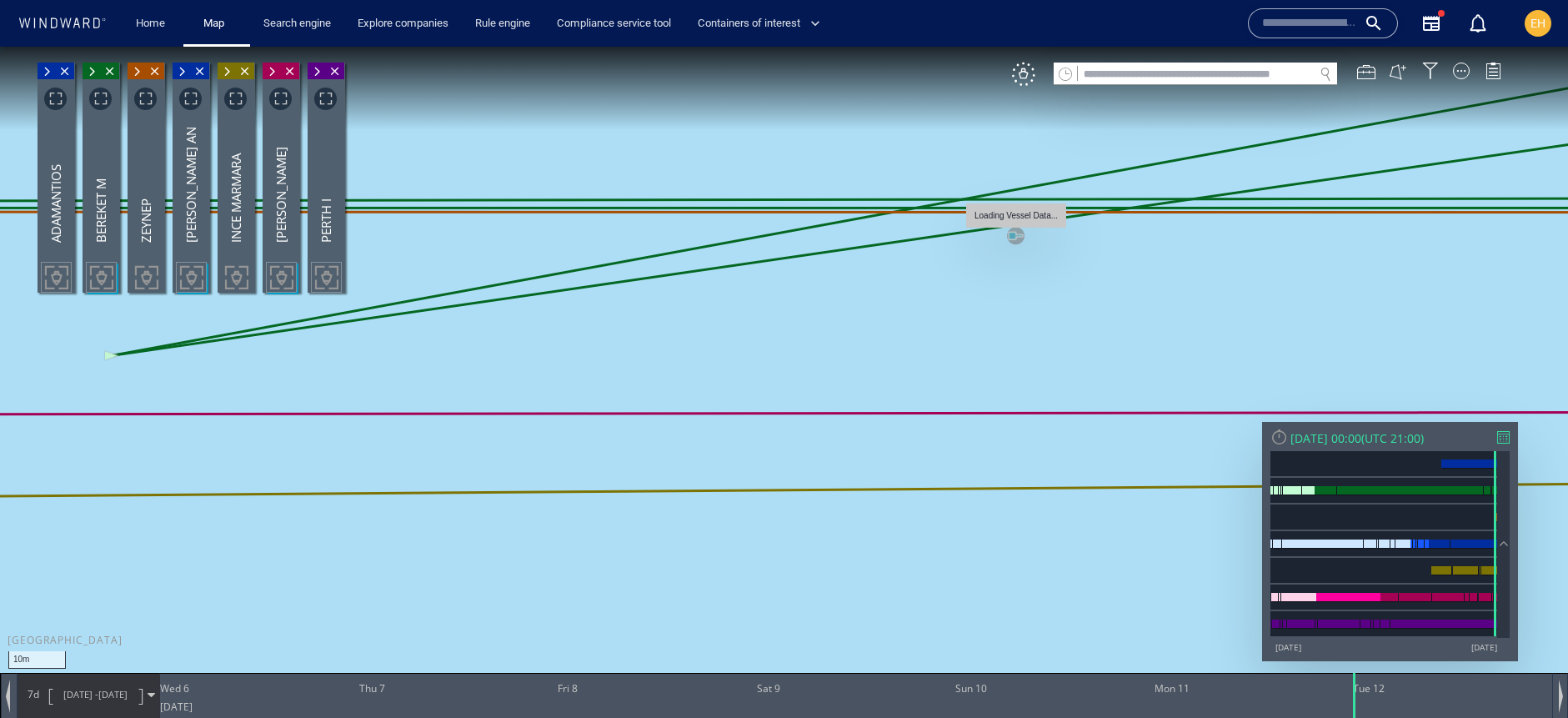
click at [1020, 240] on canvas "Map" at bounding box center [784, 374] width 1568 height 655
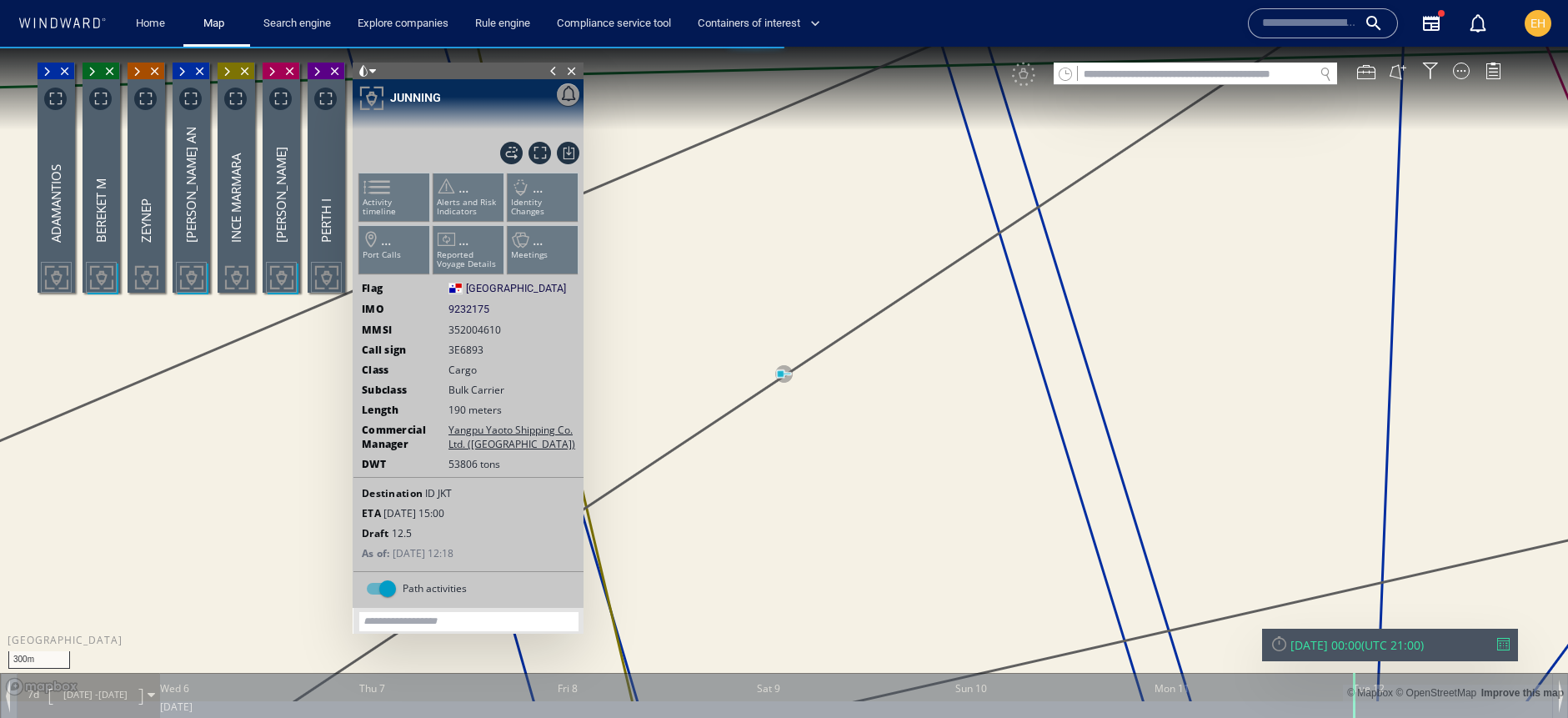
click at [683, 421] on canvas "Map" at bounding box center [784, 374] width 1568 height 655
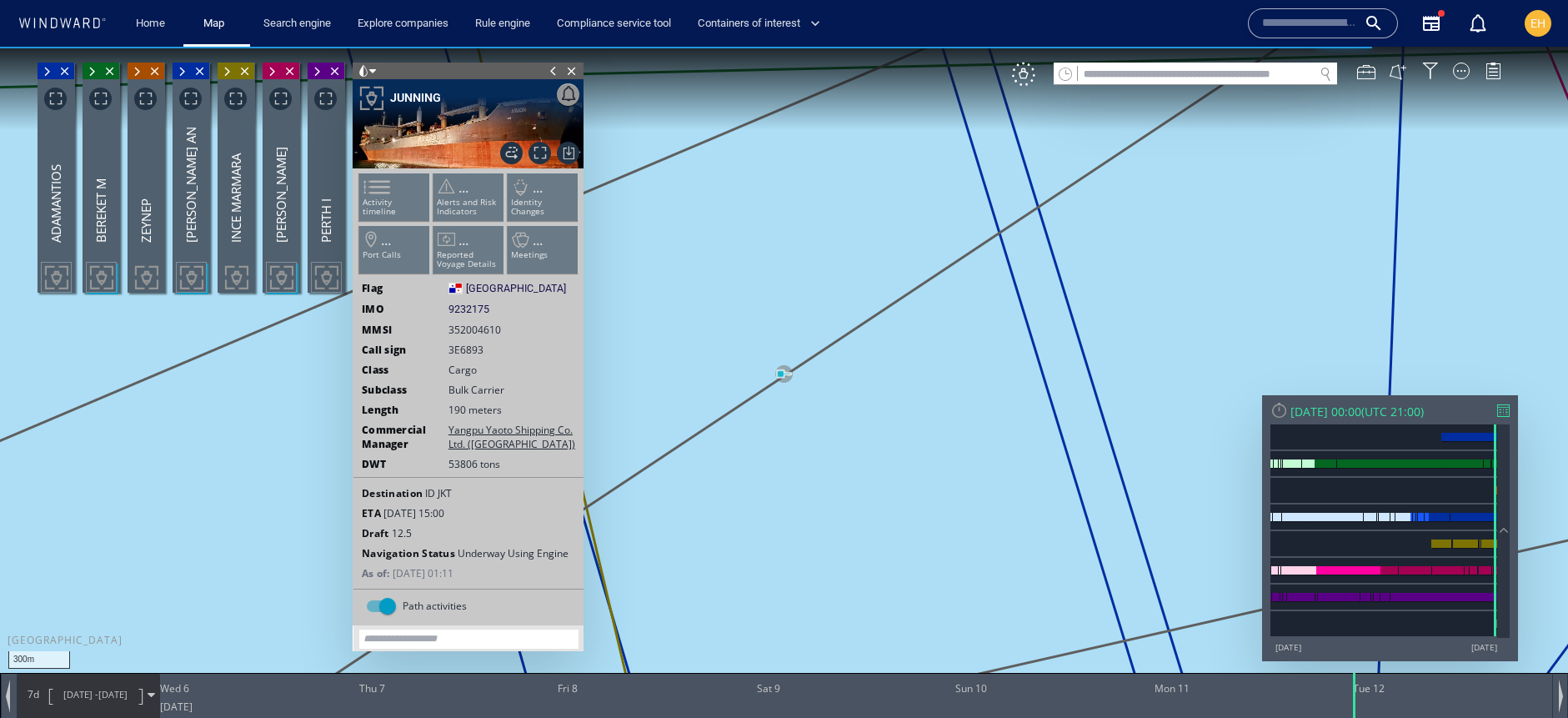
click at [546, 70] on span at bounding box center [553, 70] width 19 height 17
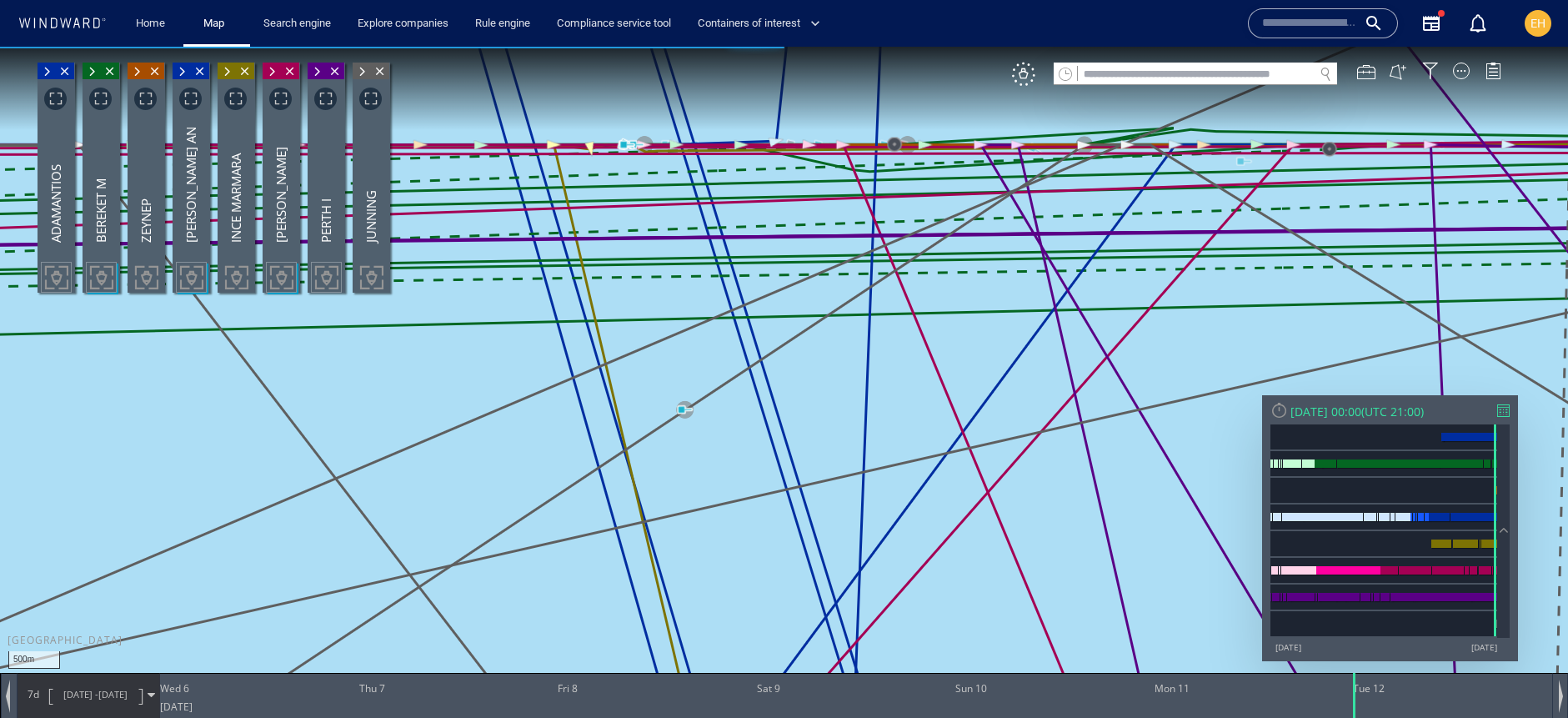
drag, startPoint x: 938, startPoint y: 257, endPoint x: 920, endPoint y: 315, distance: 60.7
click at [930, 378] on canvas "Map" at bounding box center [784, 374] width 1568 height 655
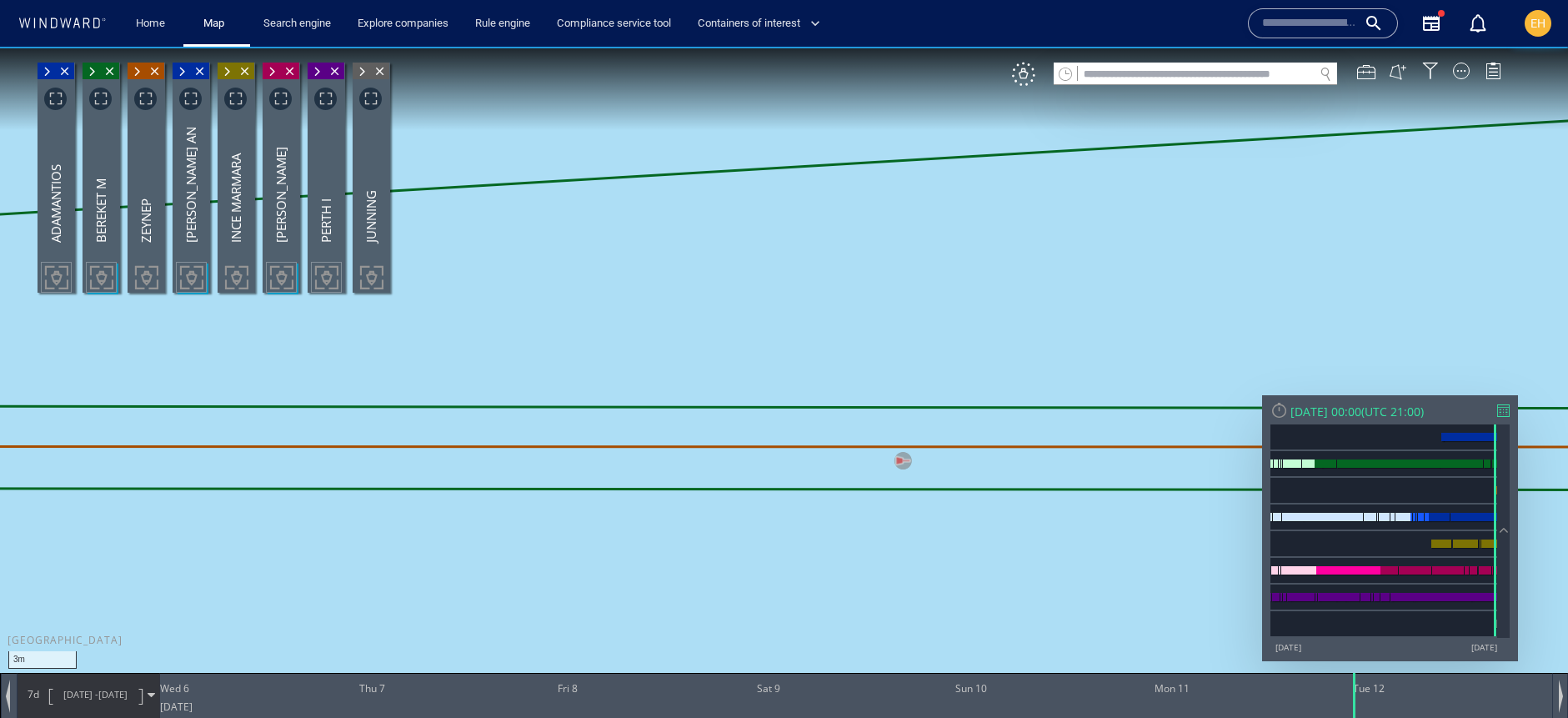
click at [907, 462] on canvas "Map" at bounding box center [784, 374] width 1568 height 655
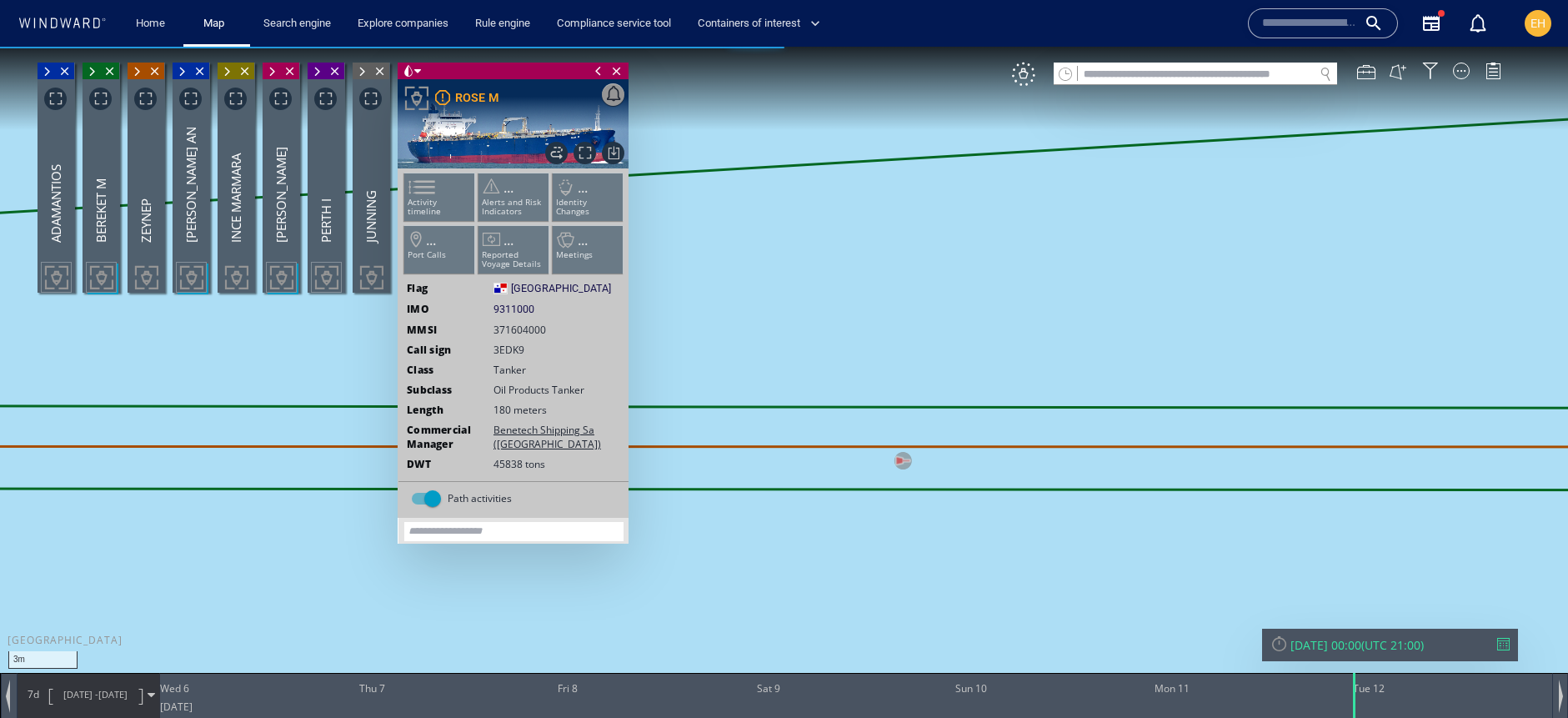
click at [595, 68] on span at bounding box center [598, 70] width 19 height 17
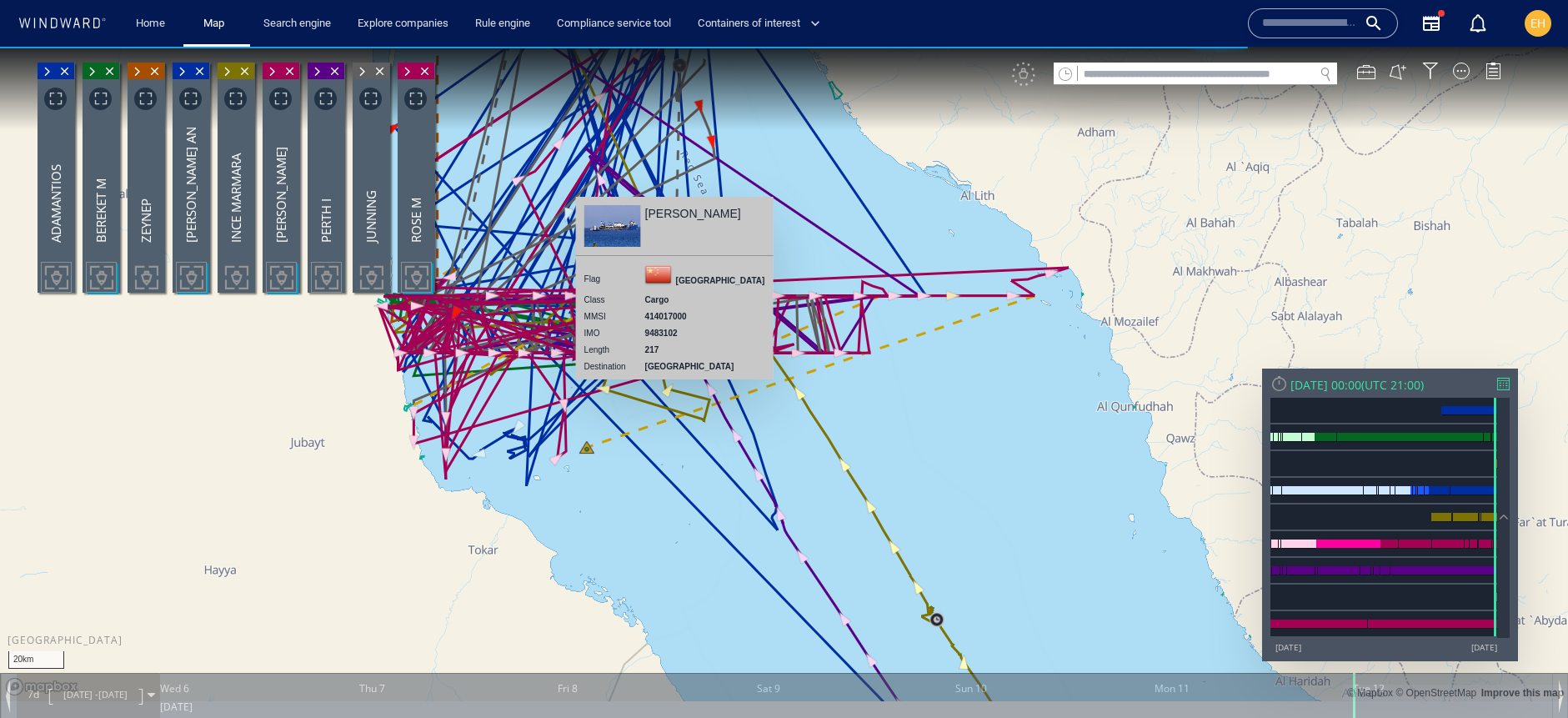
click at [962, 442] on canvas "Map" at bounding box center [784, 374] width 1568 height 655
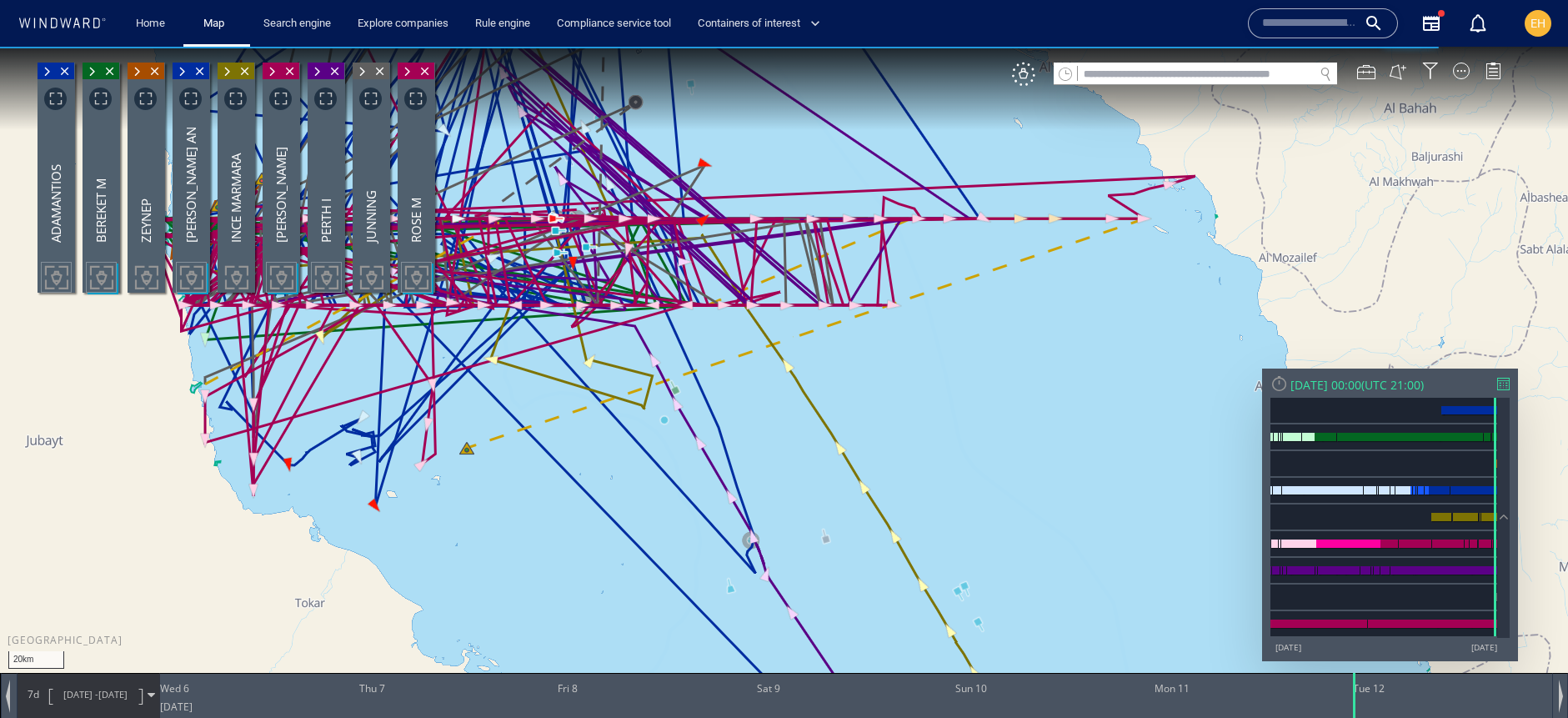
drag, startPoint x: 950, startPoint y: 418, endPoint x: 1053, endPoint y: 472, distance: 116.3
click at [1053, 472] on canvas "Map" at bounding box center [784, 374] width 1568 height 655
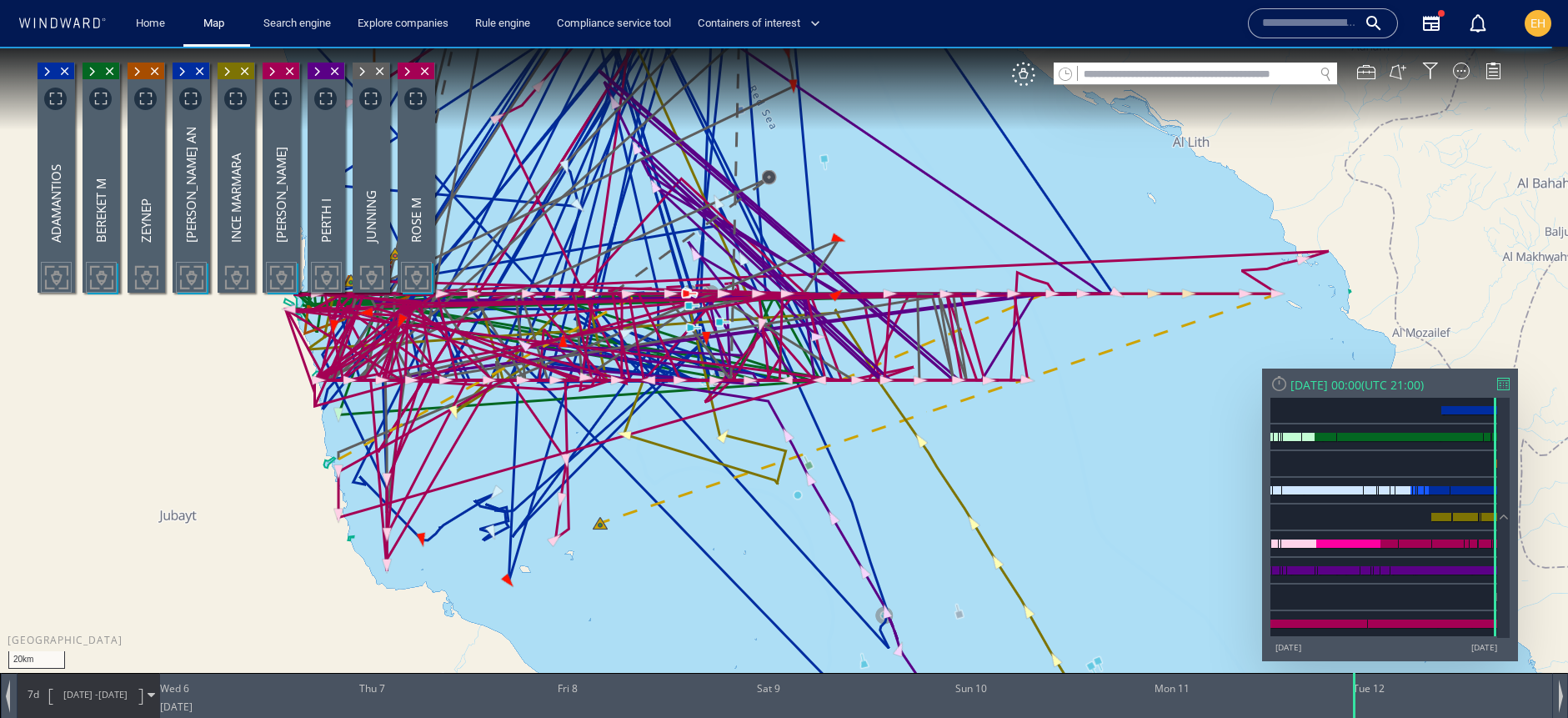
drag, startPoint x: 645, startPoint y: 499, endPoint x: 714, endPoint y: 548, distance: 84.6
click at [714, 548] on canvas "Map" at bounding box center [784, 374] width 1568 height 655
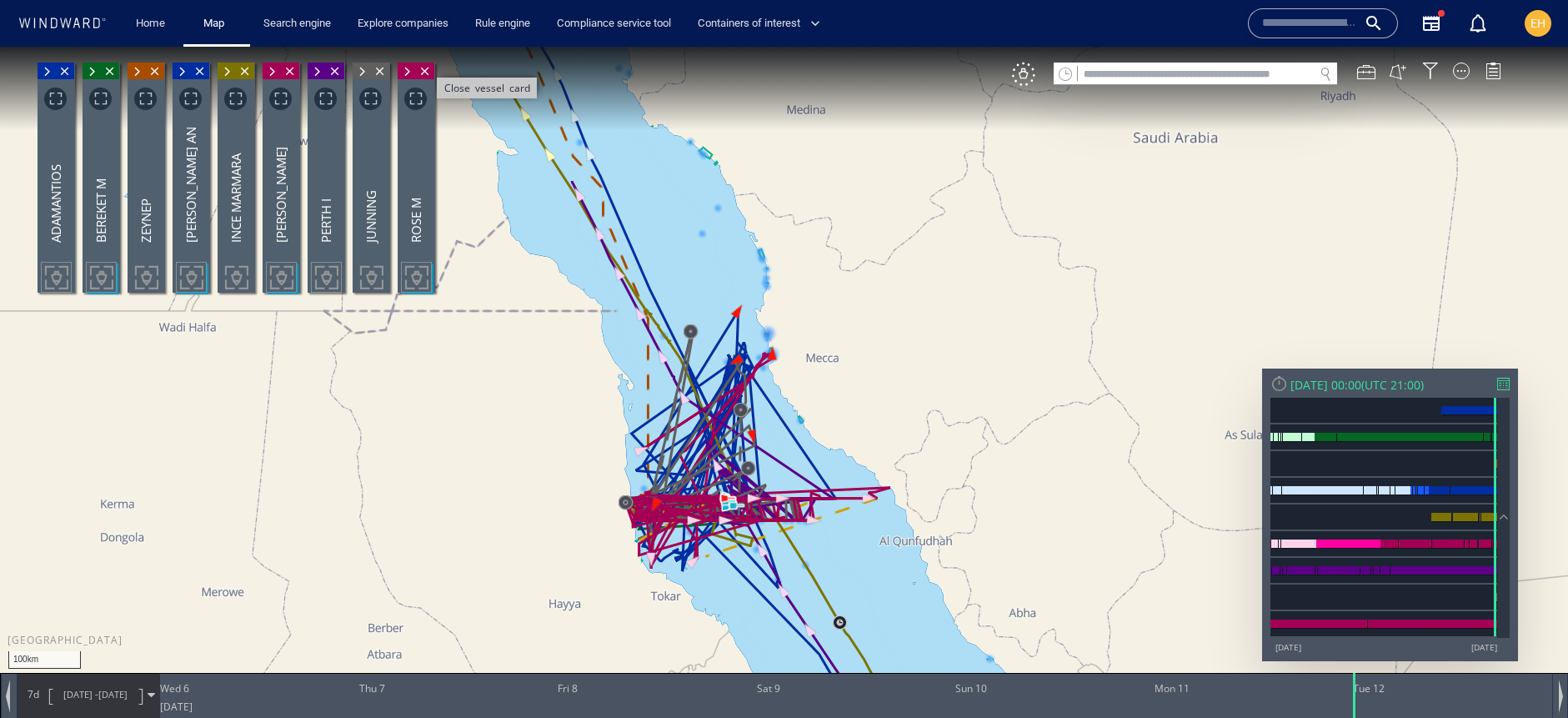
click at [428, 72] on span "Close vessel card" at bounding box center [425, 70] width 19 height 17
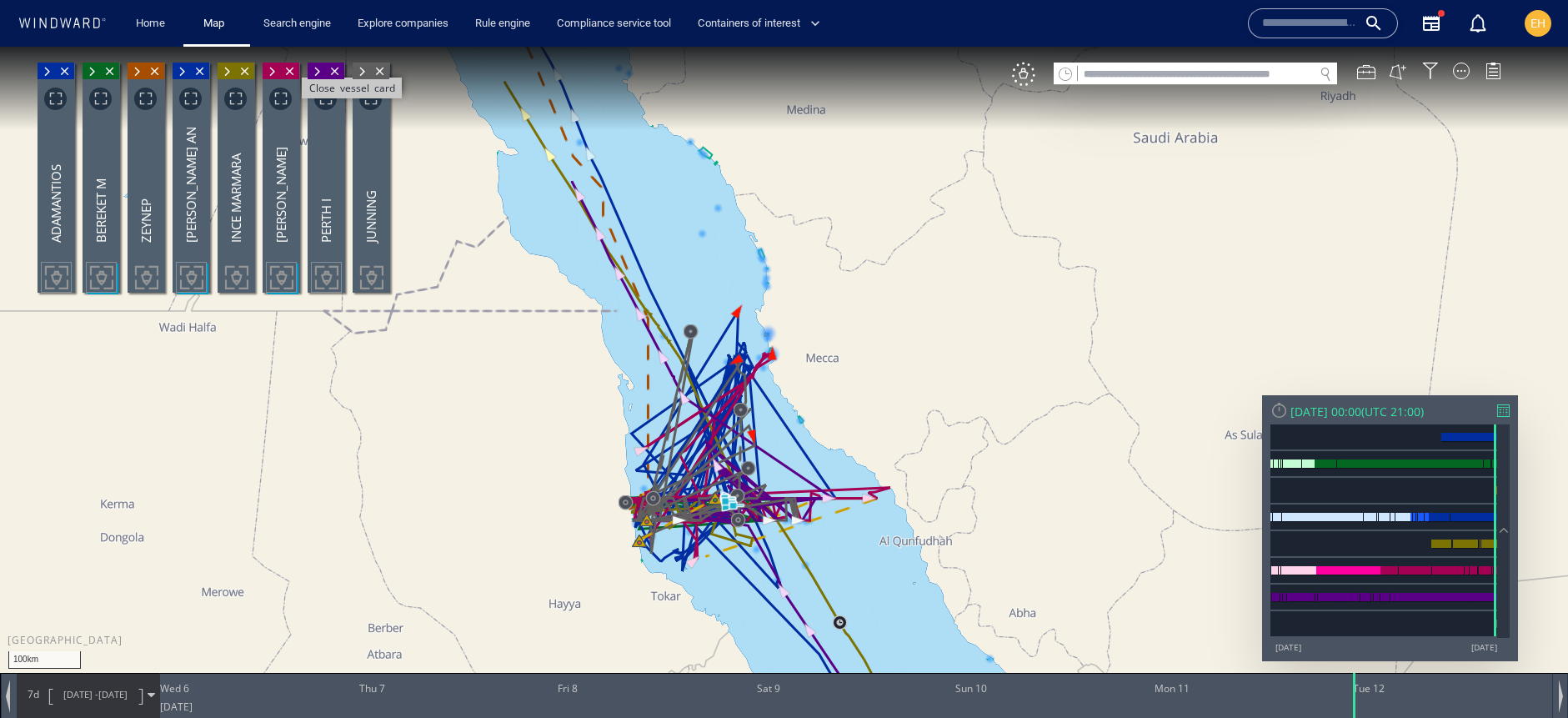
click at [287, 71] on span "Close vessel card" at bounding box center [289, 70] width 19 height 17
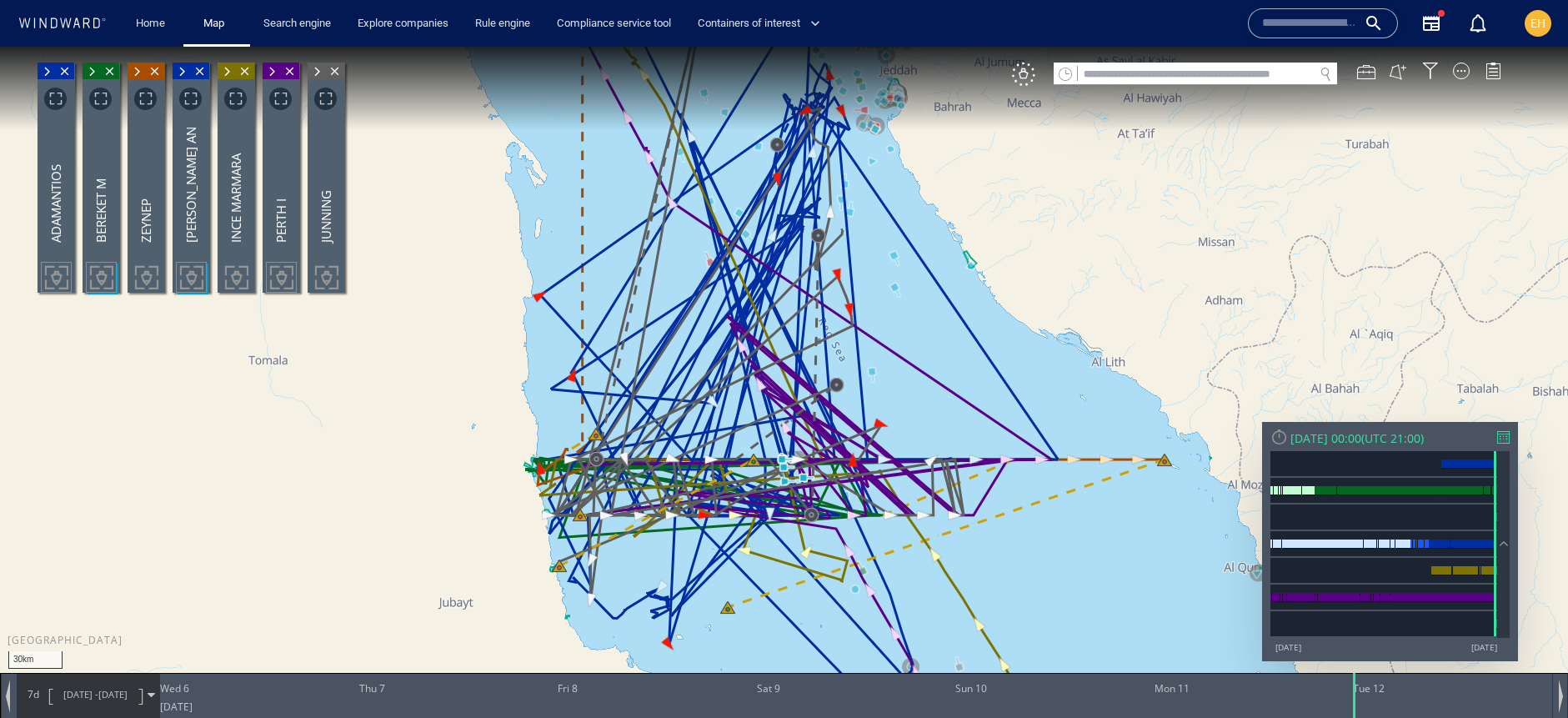
click at [180, 71] on span at bounding box center [181, 71] width 19 height 17
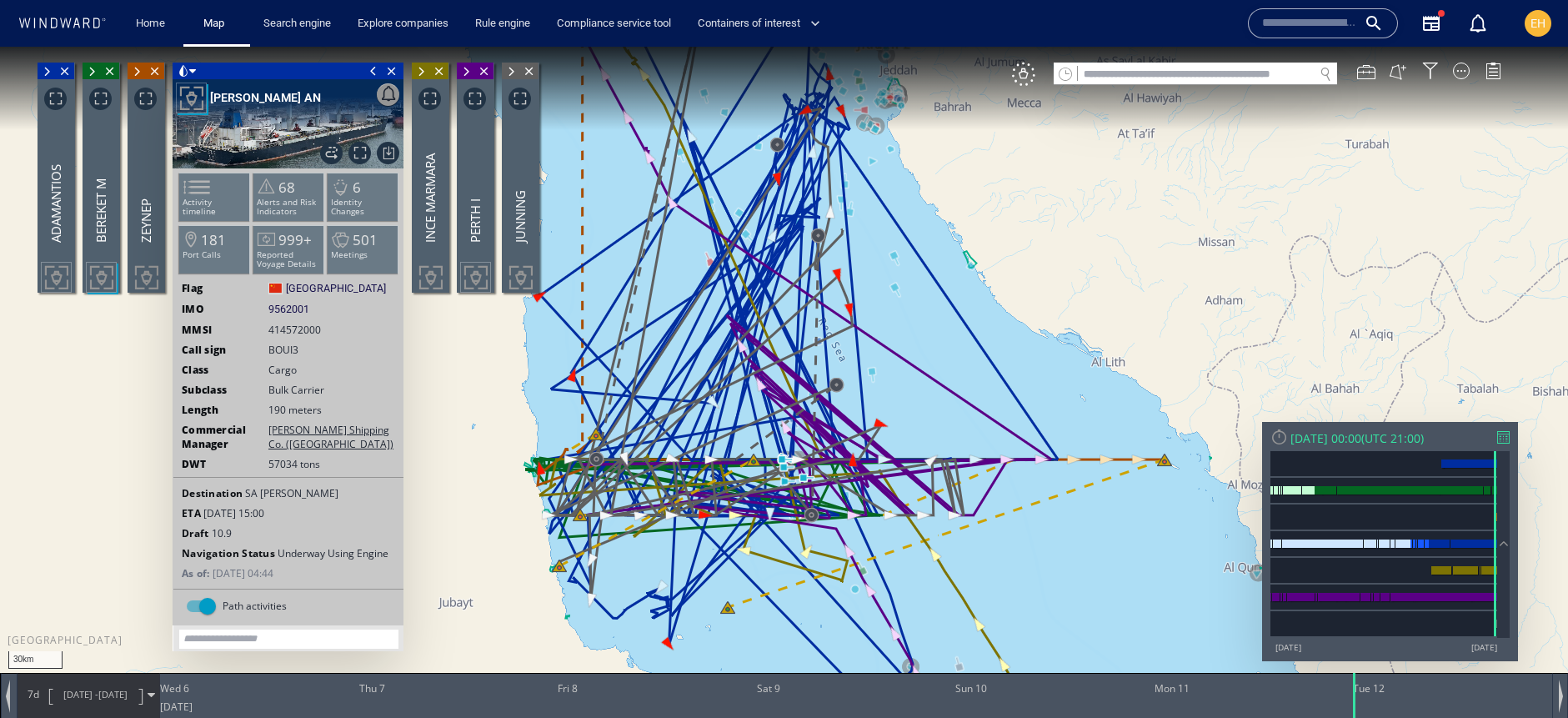
click at [196, 73] on div "Close vessel card" at bounding box center [287, 70] width 231 height 17
click at [190, 72] on span at bounding box center [192, 71] width 7 height 17
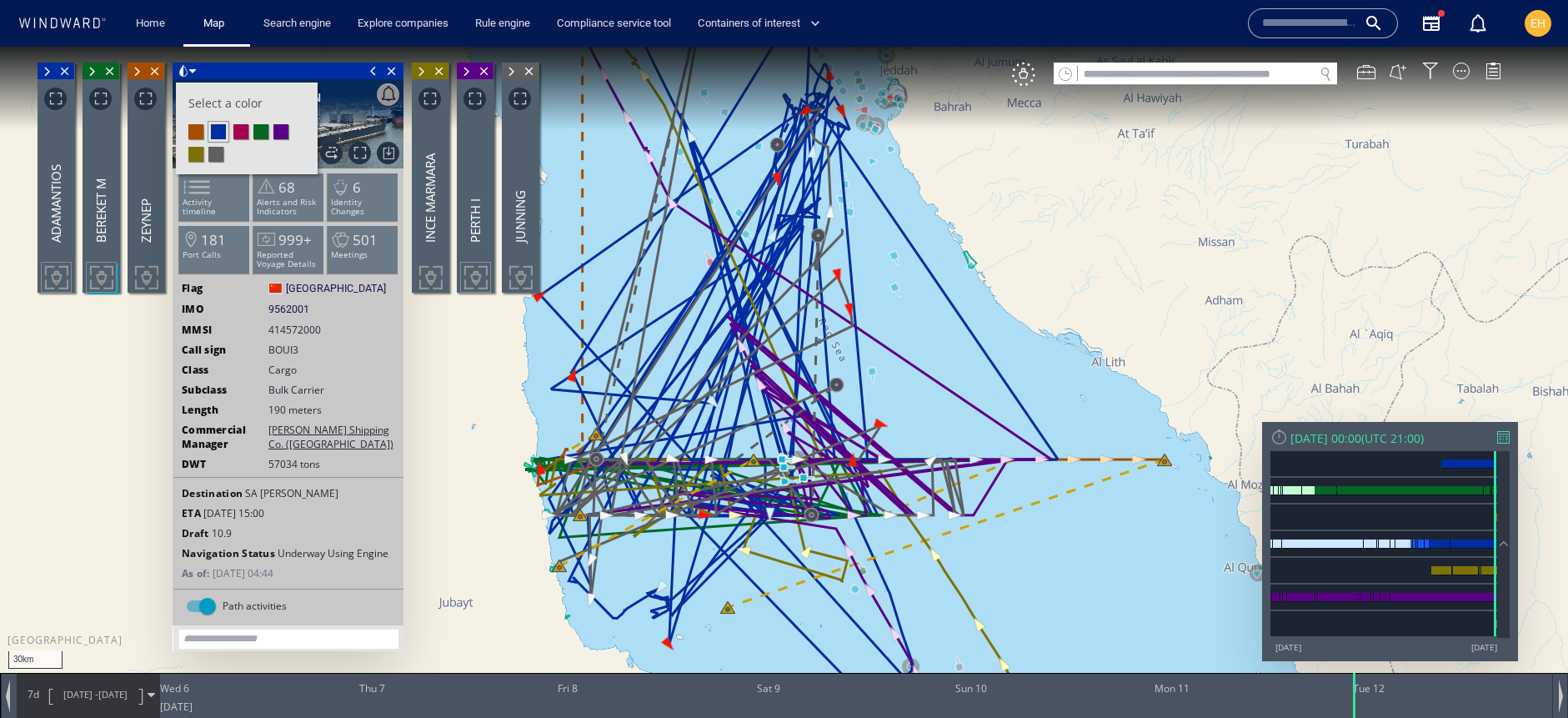
click at [243, 131] on li at bounding box center [241, 132] width 15 height 15
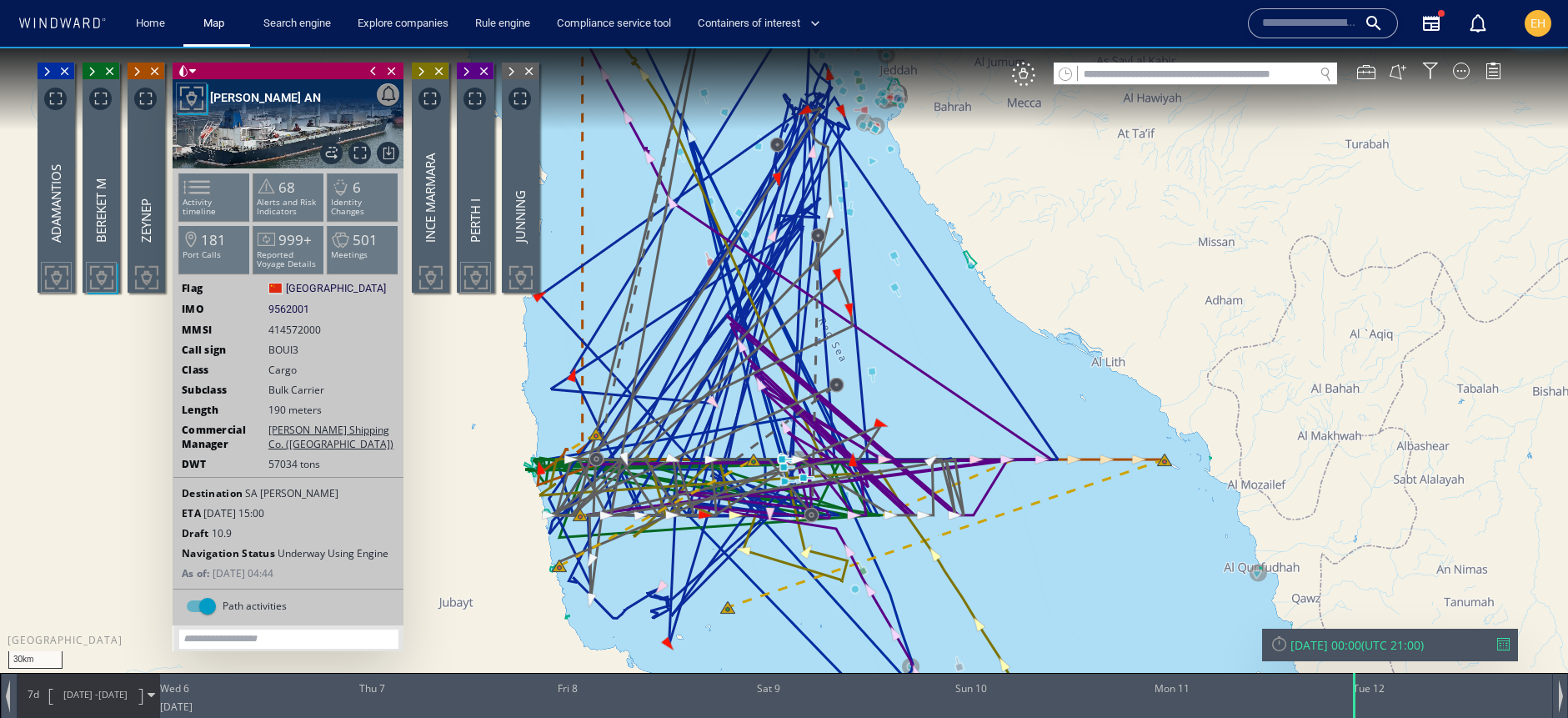
click at [367, 71] on span at bounding box center [373, 70] width 19 height 17
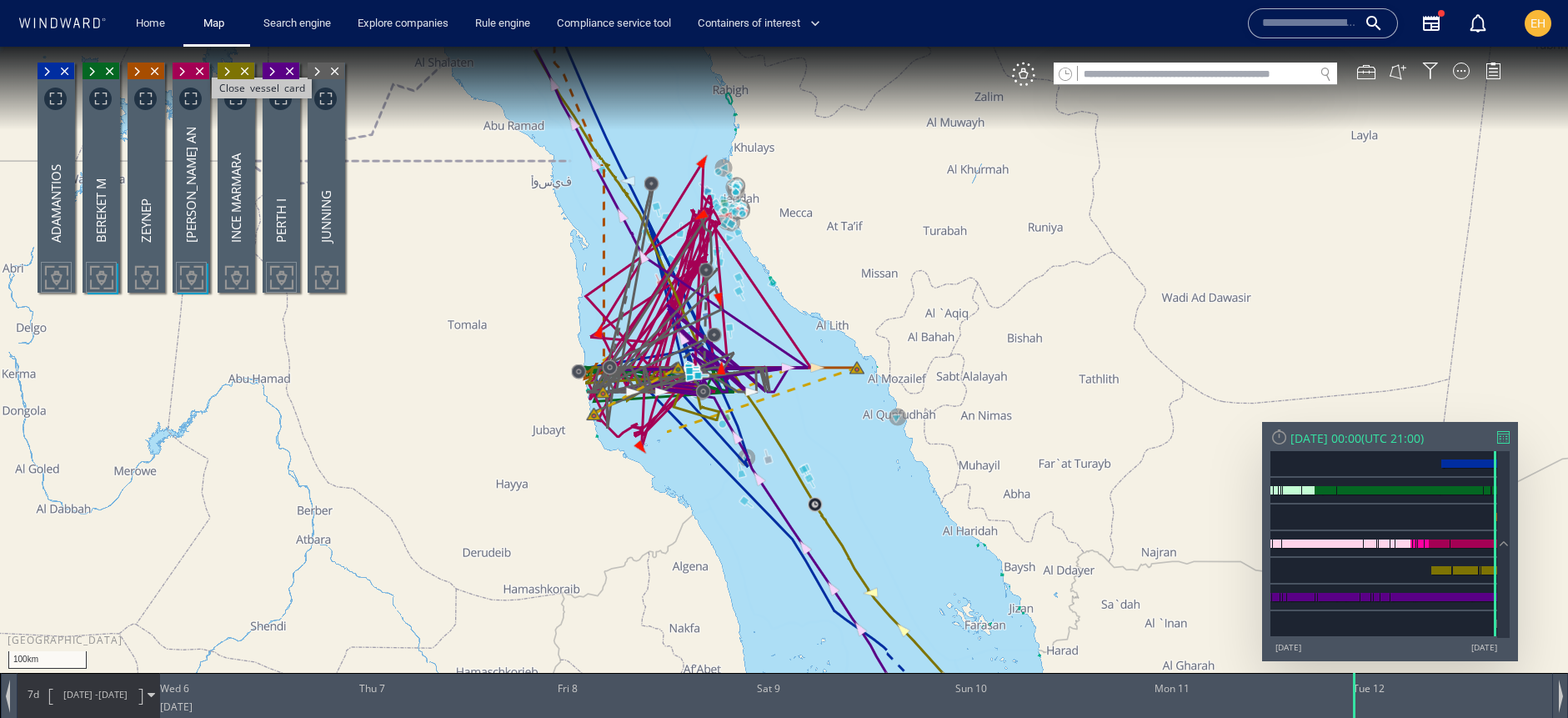
click at [200, 70] on span "Close vessel card" at bounding box center [200, 70] width 19 height 17
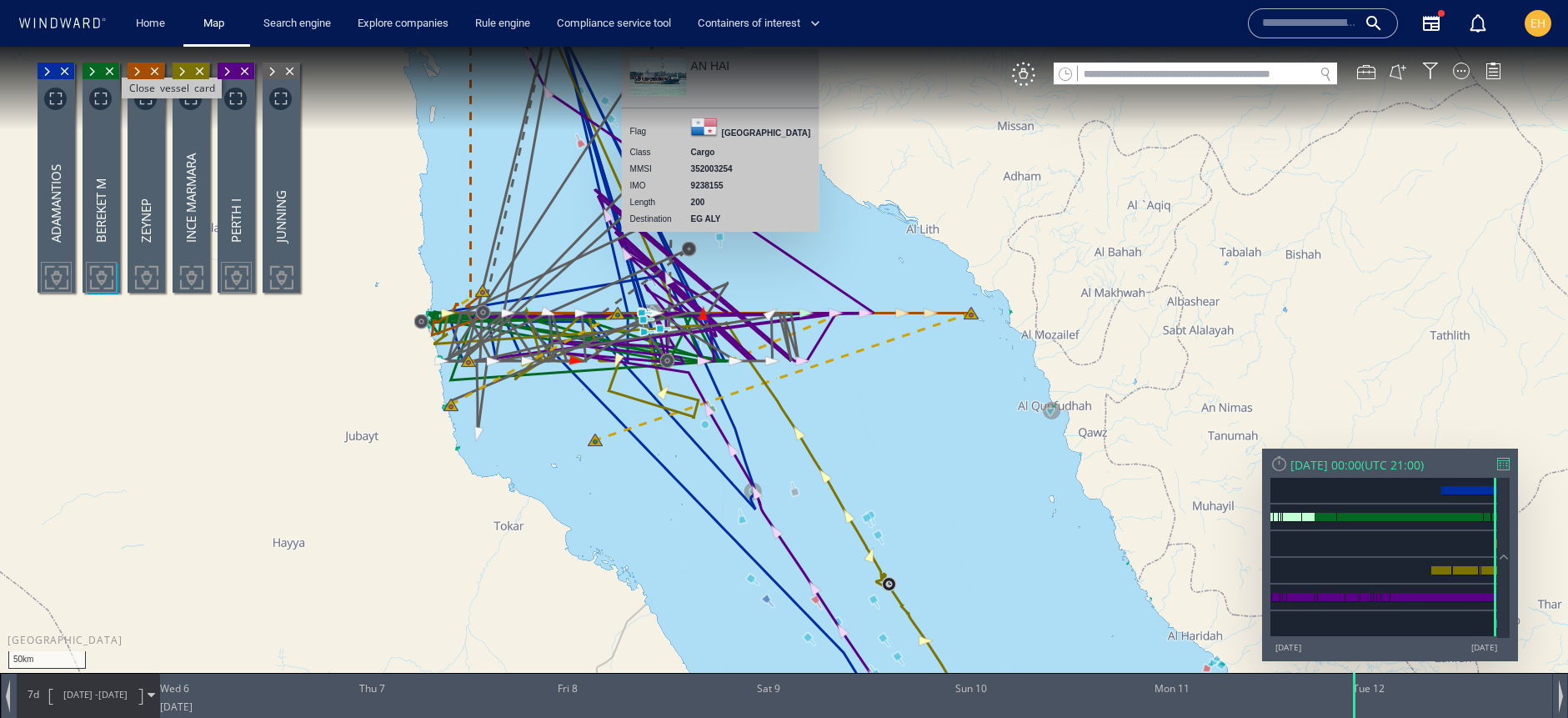
click at [112, 69] on span "Close vessel card" at bounding box center [110, 70] width 19 height 17
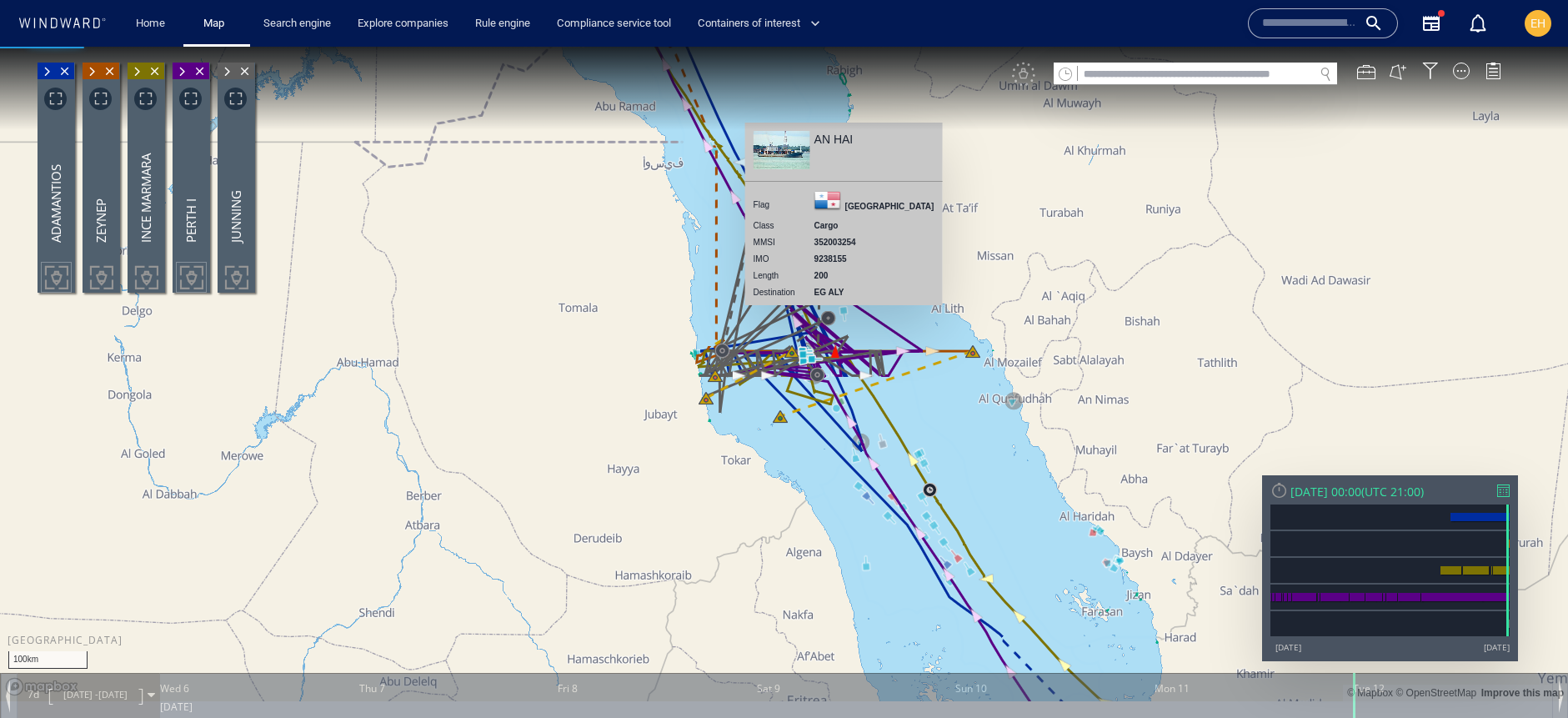
click at [1004, 263] on canvas "Map" at bounding box center [784, 374] width 1568 height 655
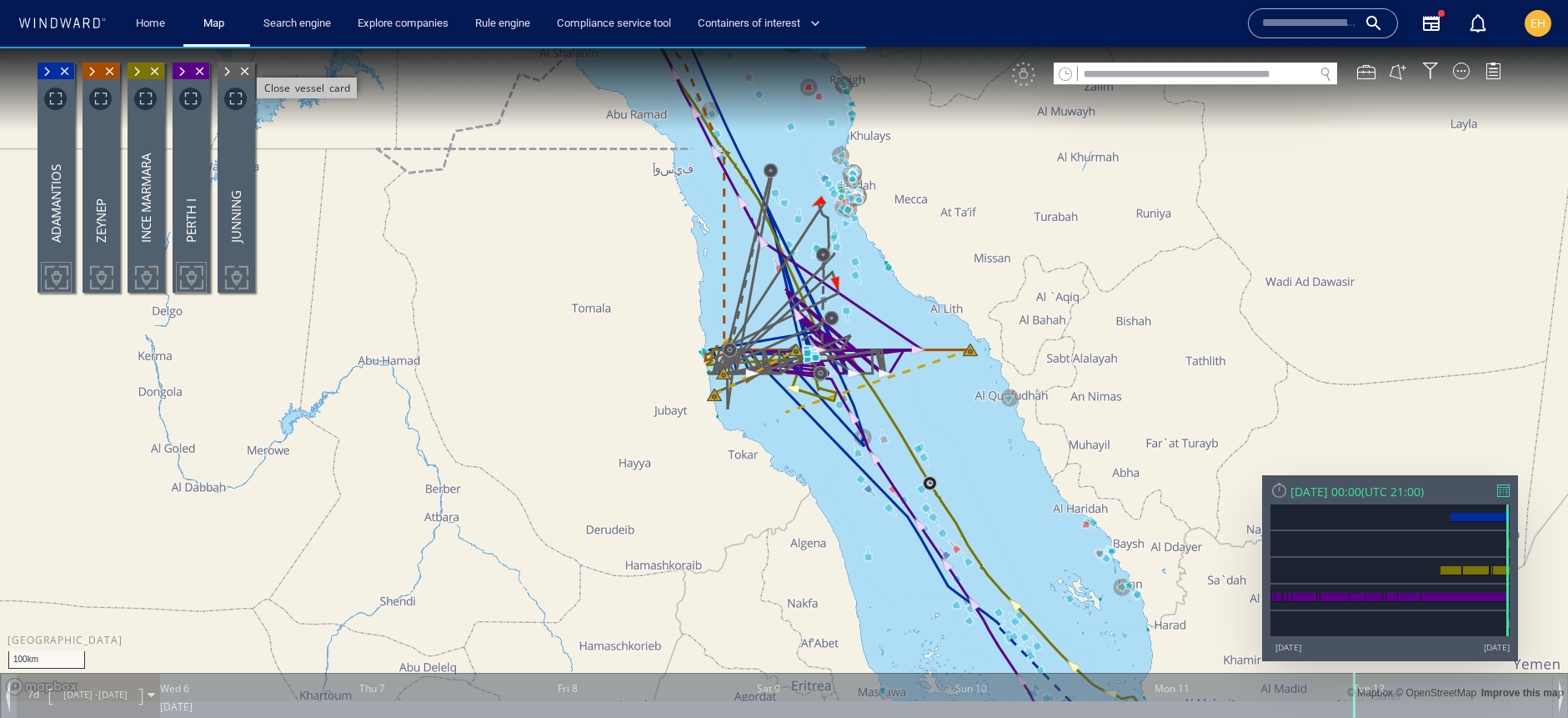
click at [243, 70] on span "Close vessel card" at bounding box center [244, 70] width 19 height 17
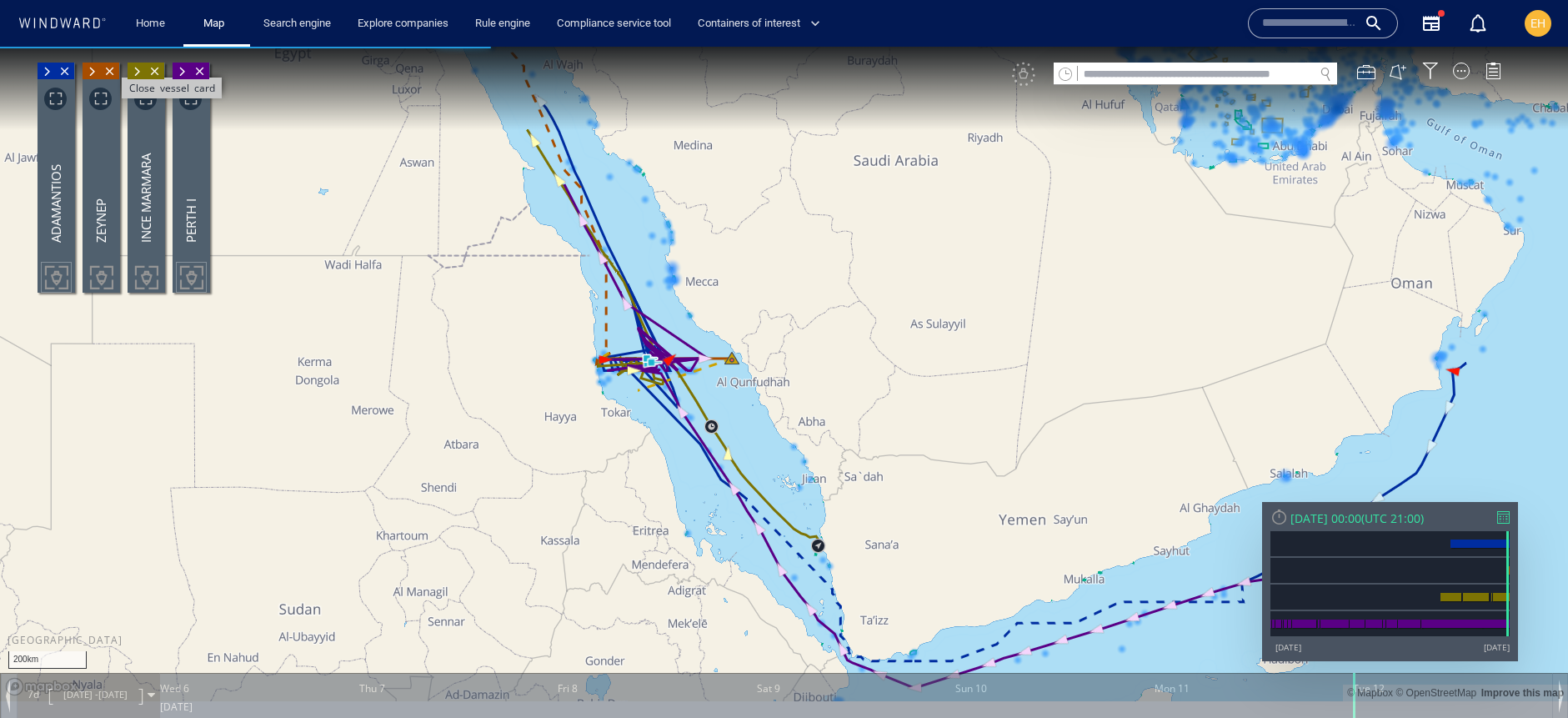
click at [106, 71] on span "Close vessel card" at bounding box center [110, 70] width 19 height 17
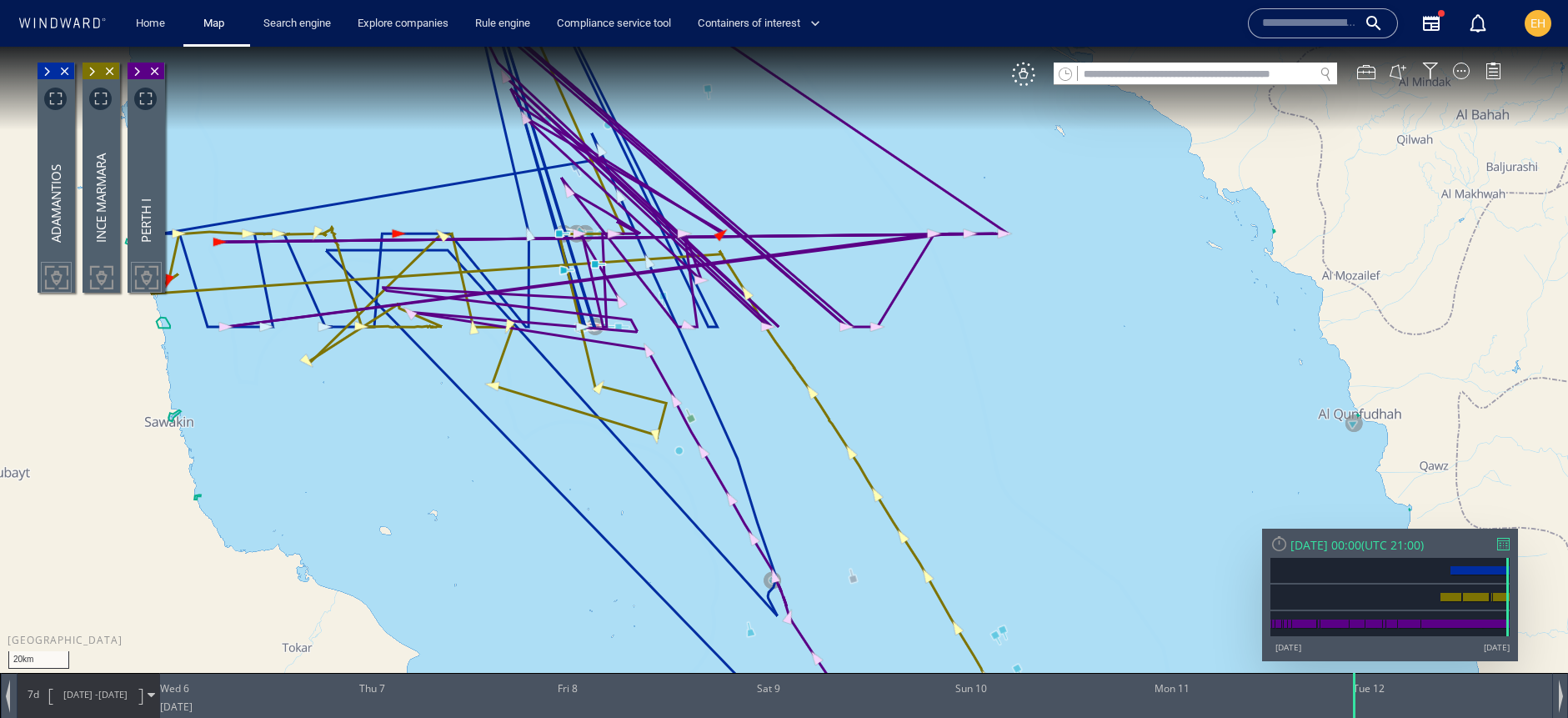
click at [93, 71] on span at bounding box center [92, 71] width 19 height 17
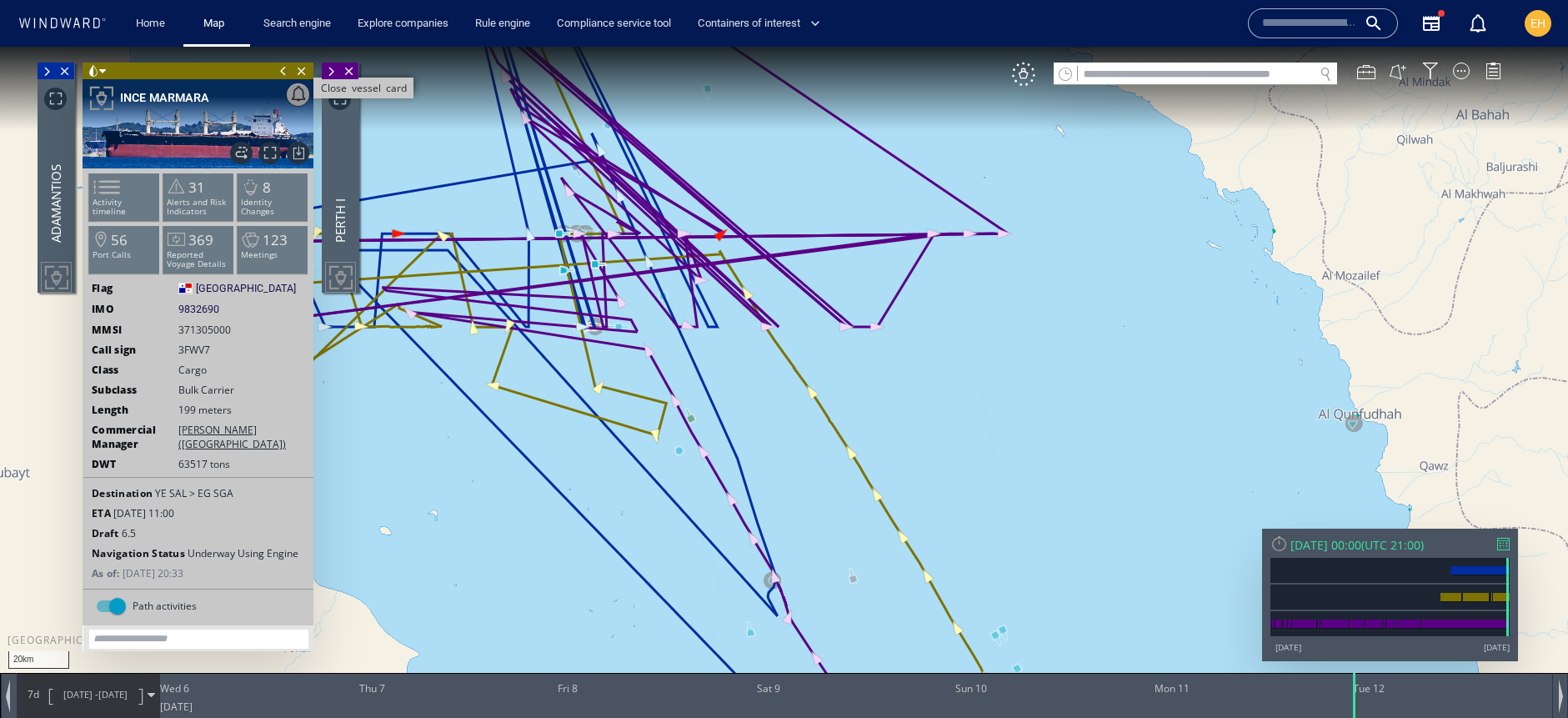
click at [302, 74] on span "Close vessel card" at bounding box center [301, 70] width 19 height 17
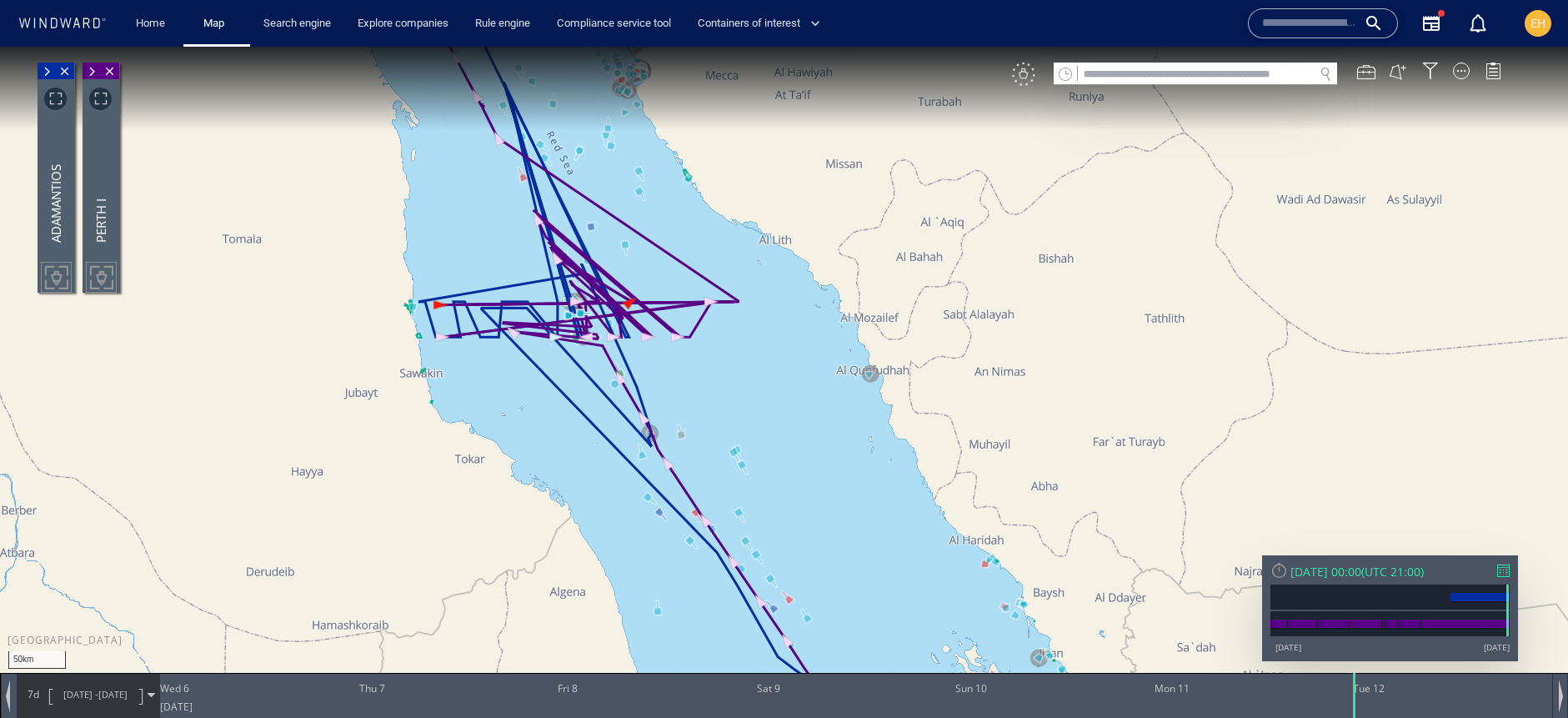
click at [1026, 79] on div "VM" at bounding box center [1024, 74] width 23 height 23
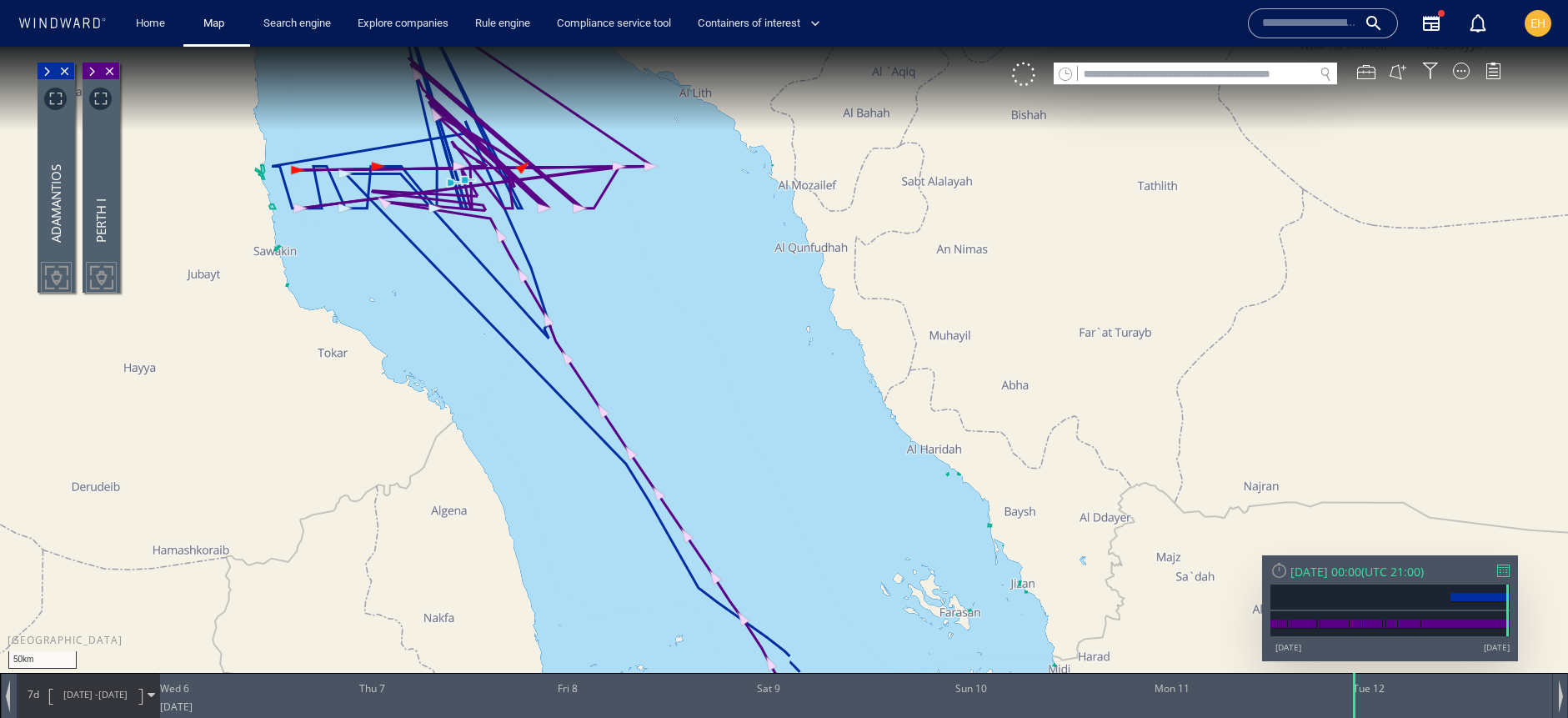
drag, startPoint x: 552, startPoint y: 385, endPoint x: 597, endPoint y: 627, distance: 246.1
click at [597, 627] on canvas "Map" at bounding box center [784, 374] width 1568 height 655
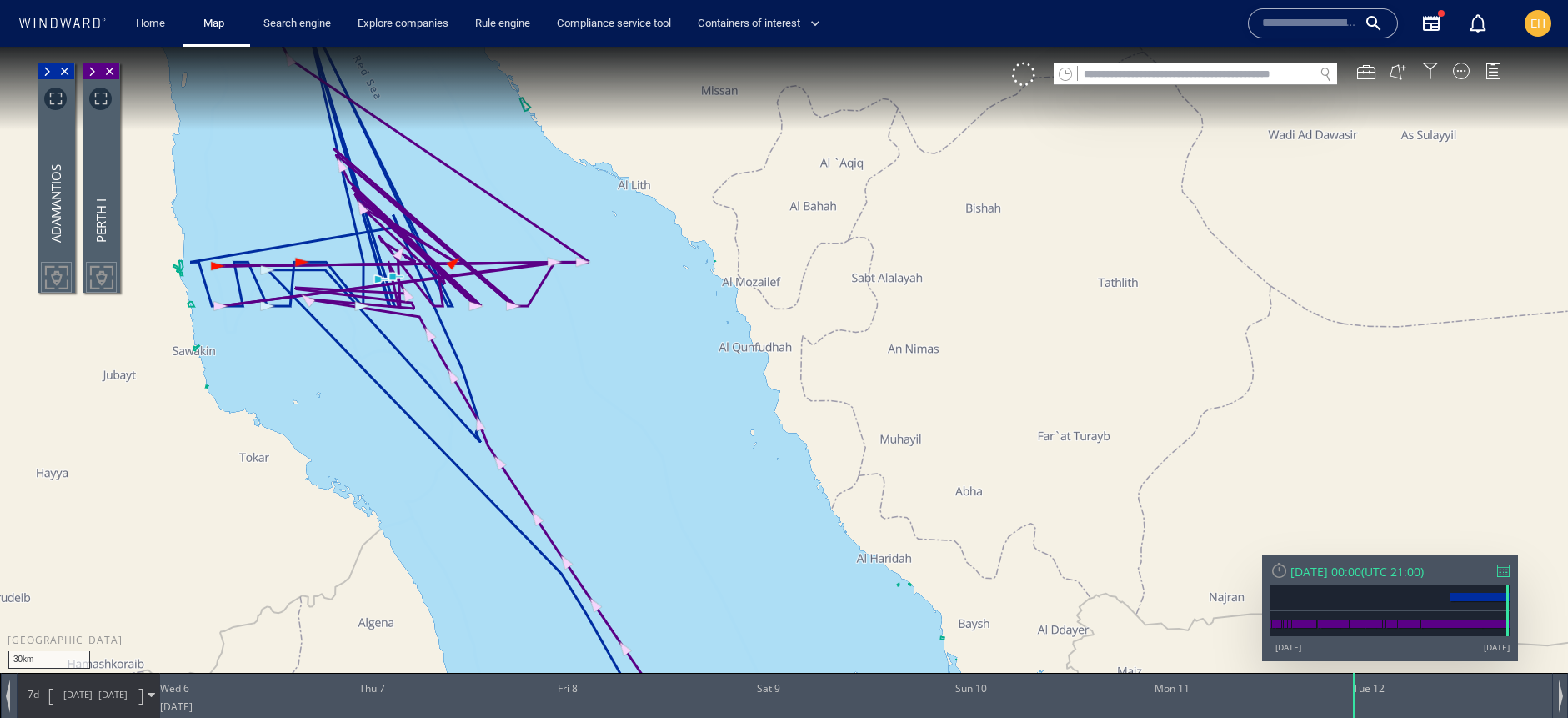
drag, startPoint x: 377, startPoint y: 405, endPoint x: 350, endPoint y: 385, distance: 33.6
click at [394, 457] on canvas "Map" at bounding box center [784, 374] width 1568 height 655
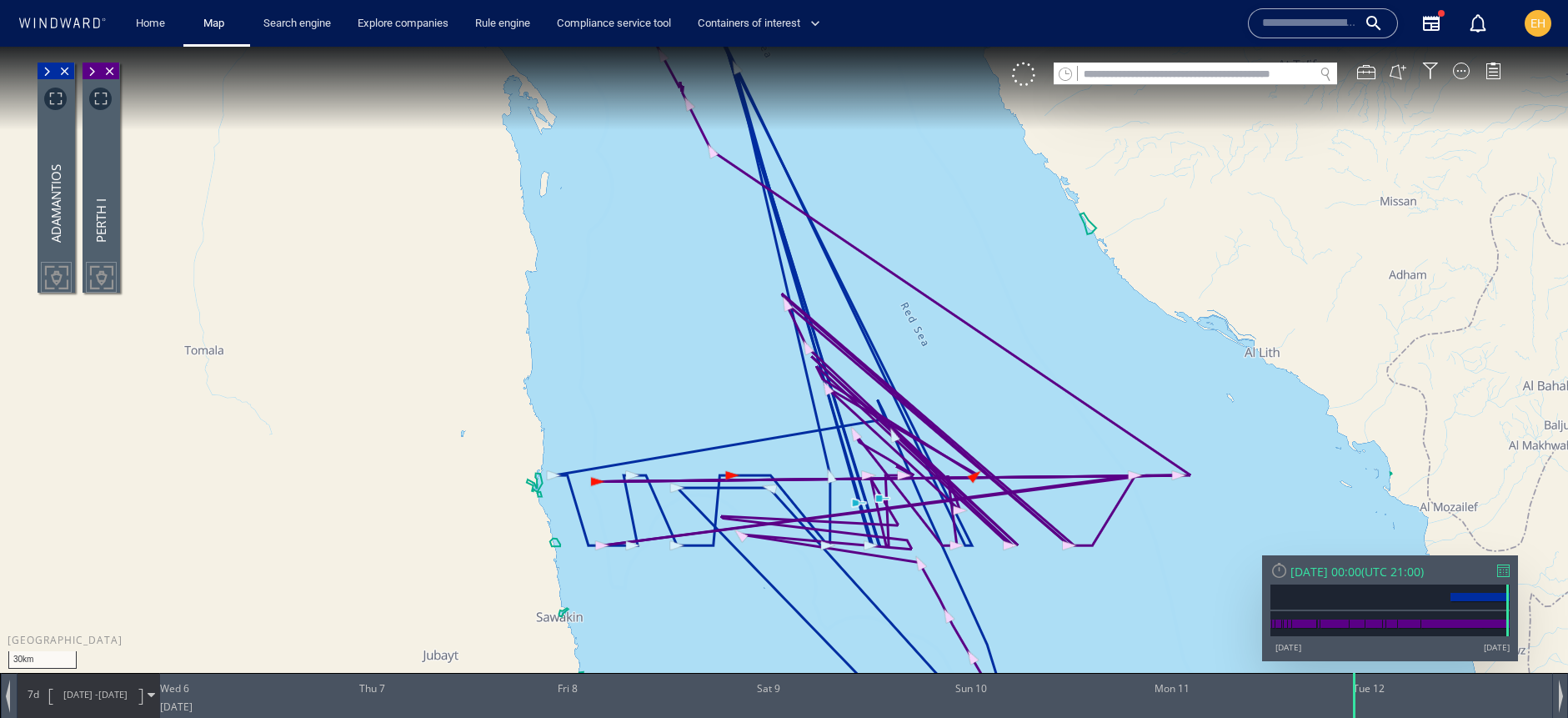
drag, startPoint x: 805, startPoint y: 339, endPoint x: 803, endPoint y: 322, distance: 17.1
click at [803, 322] on canvas "Map" at bounding box center [784, 374] width 1568 height 655
